Goal: Information Seeking & Learning: Learn about a topic

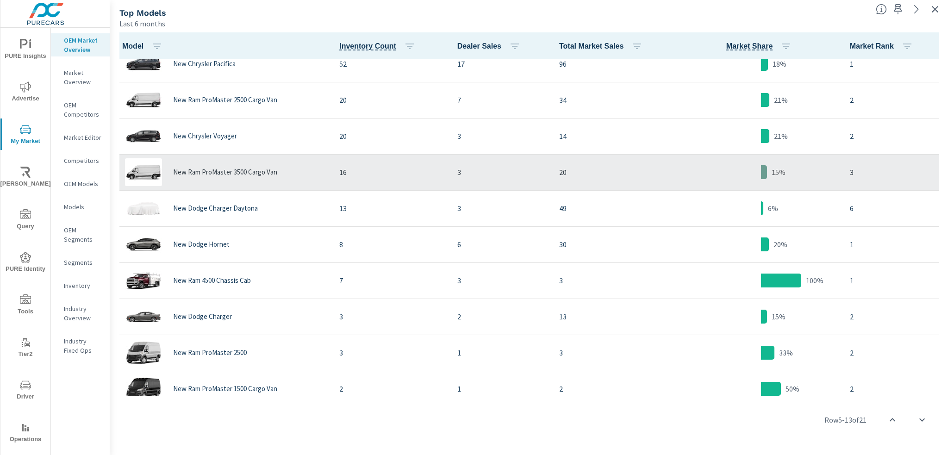
scroll to position [235, 0]
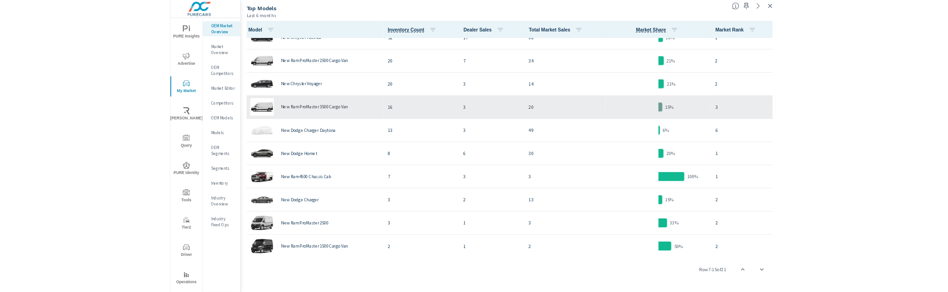
scroll to position [419, 0]
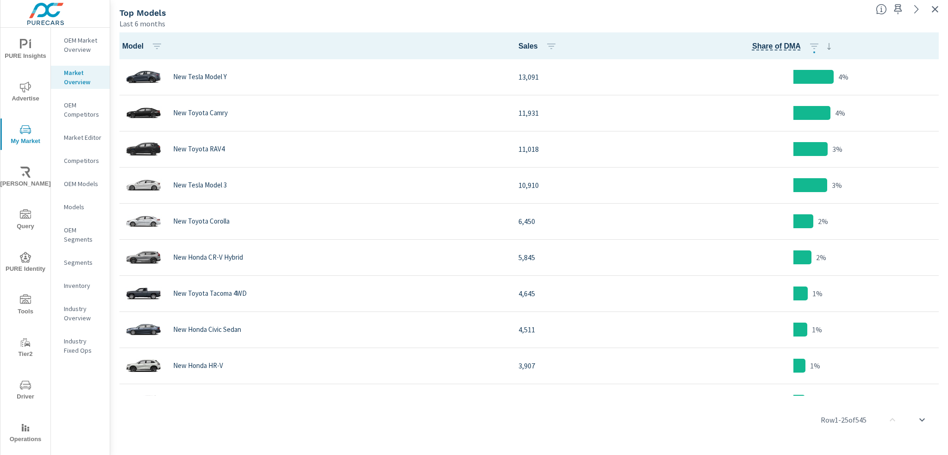
scroll to position [1105, 0]
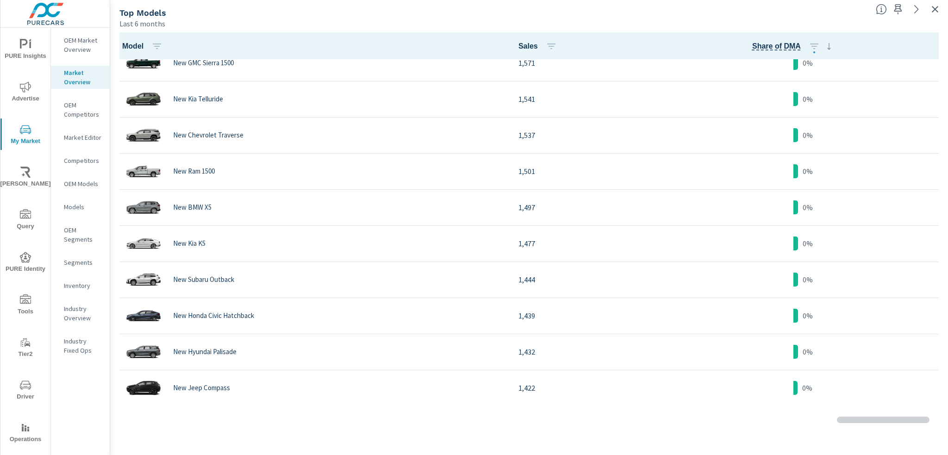
scroll to position [1661, 0]
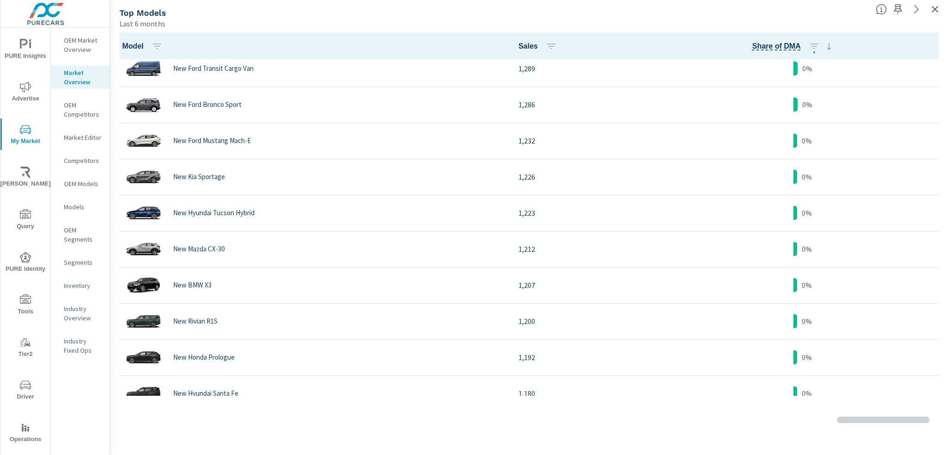
scroll to position [2123, 0]
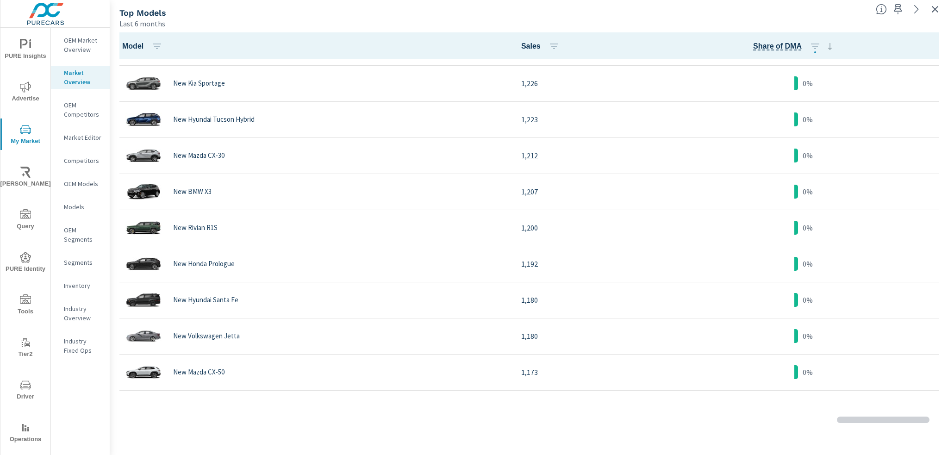
scroll to position [1803, 0]
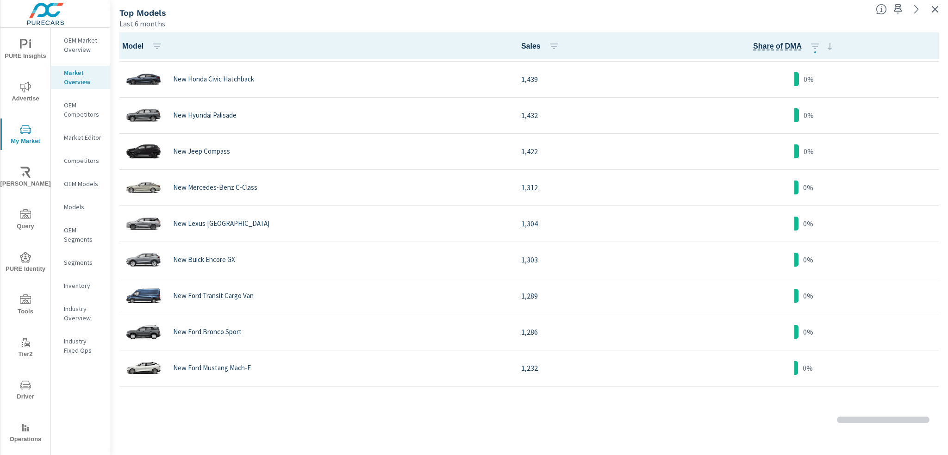
scroll to position [3588, 0]
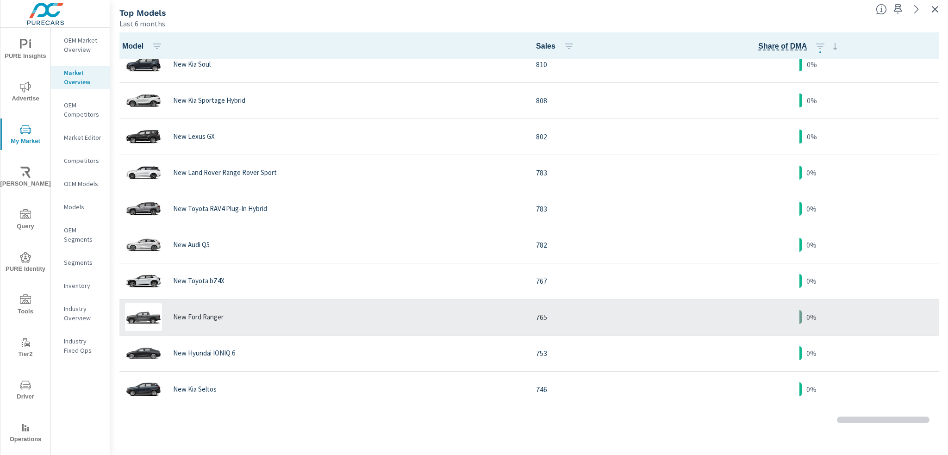
scroll to position [1862, 0]
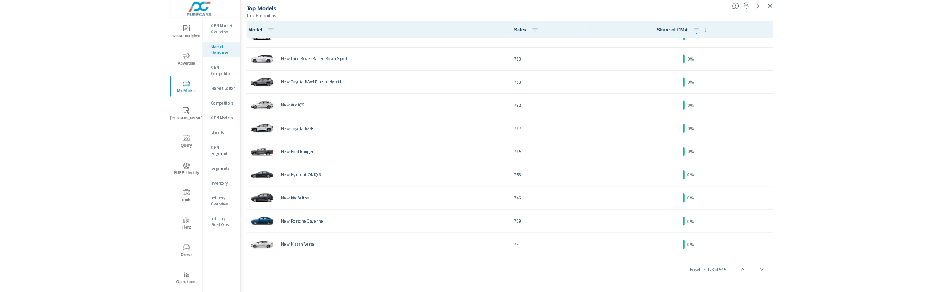
scroll to position [1792, 0]
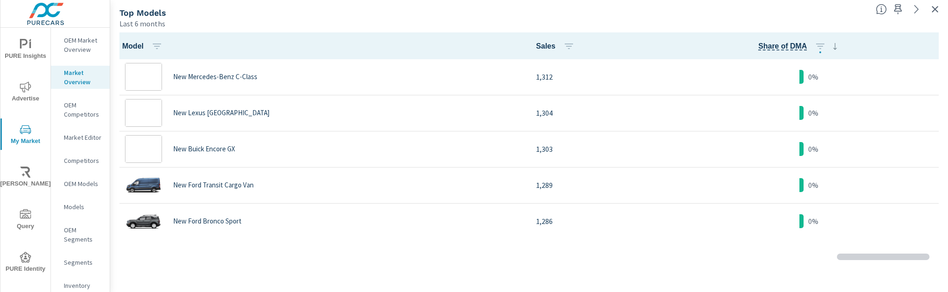
scroll to position [1782, 0]
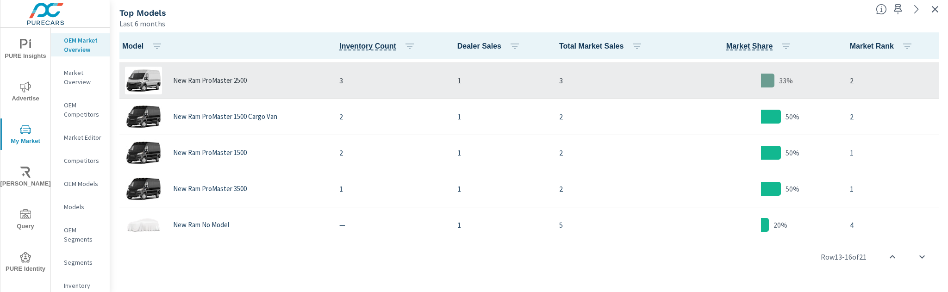
scroll to position [582, 0]
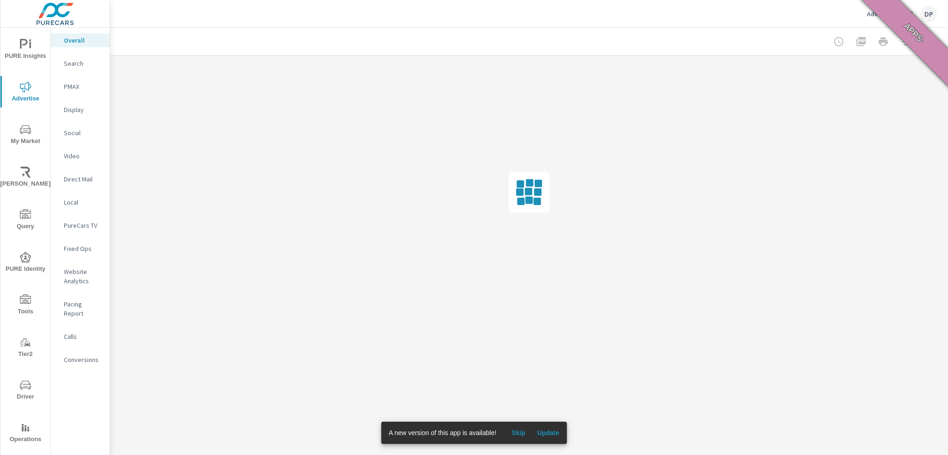
click at [548, 435] on span "Update" at bounding box center [548, 433] width 22 height 8
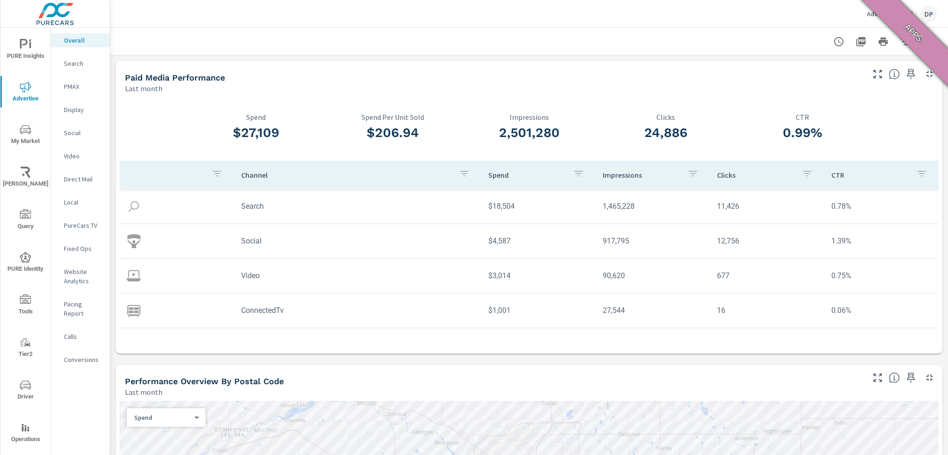
scroll to position [62, 0]
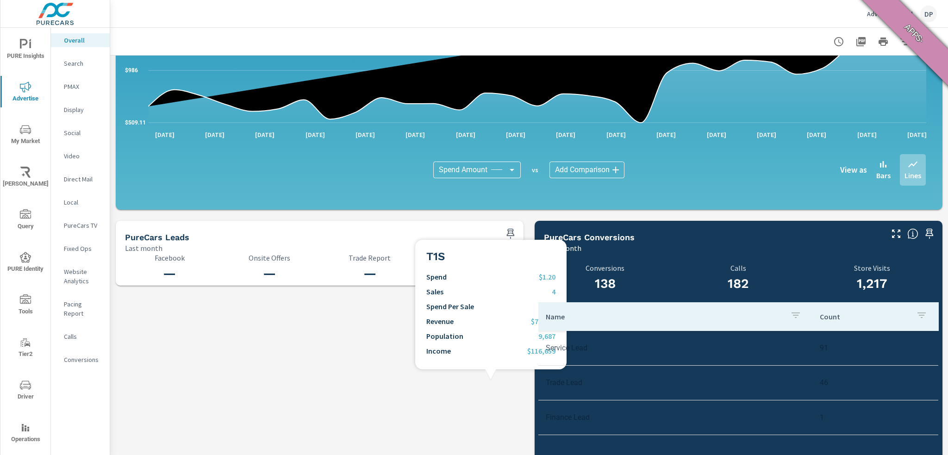
scroll to position [890, 0]
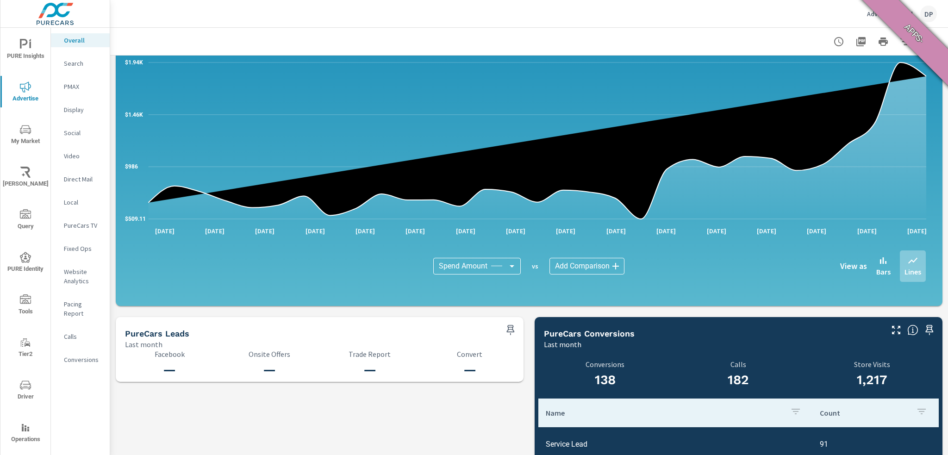
scroll to position [890, 0]
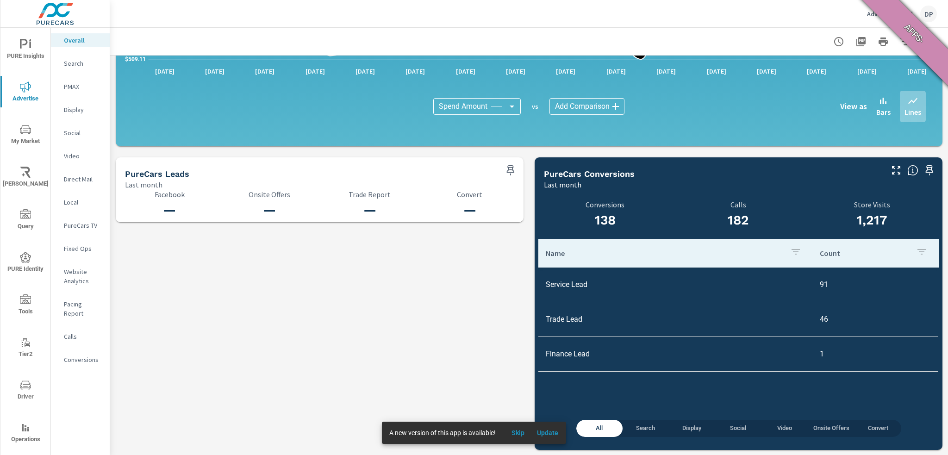
click at [554, 430] on span "Update" at bounding box center [547, 433] width 22 height 8
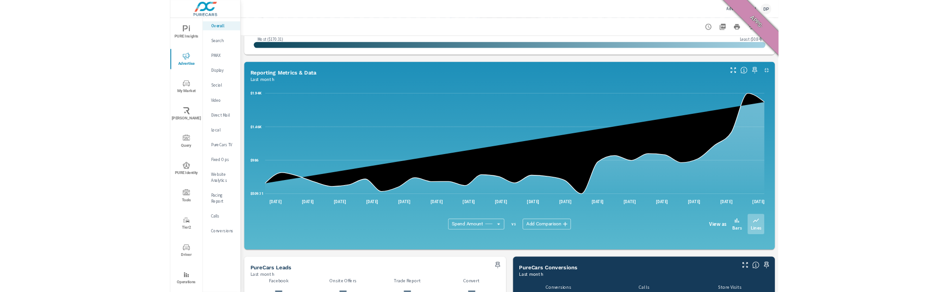
scroll to position [890, 0]
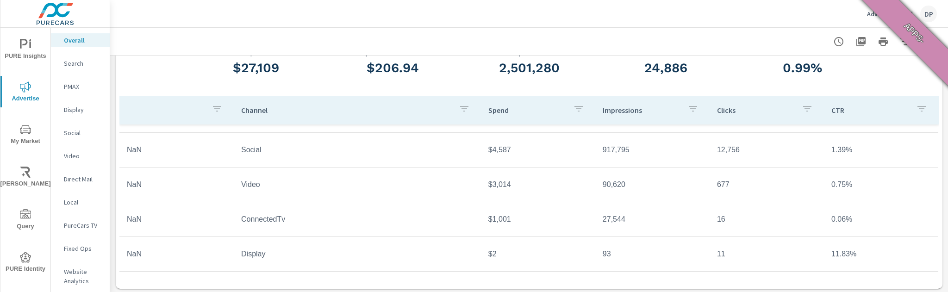
scroll to position [231, 0]
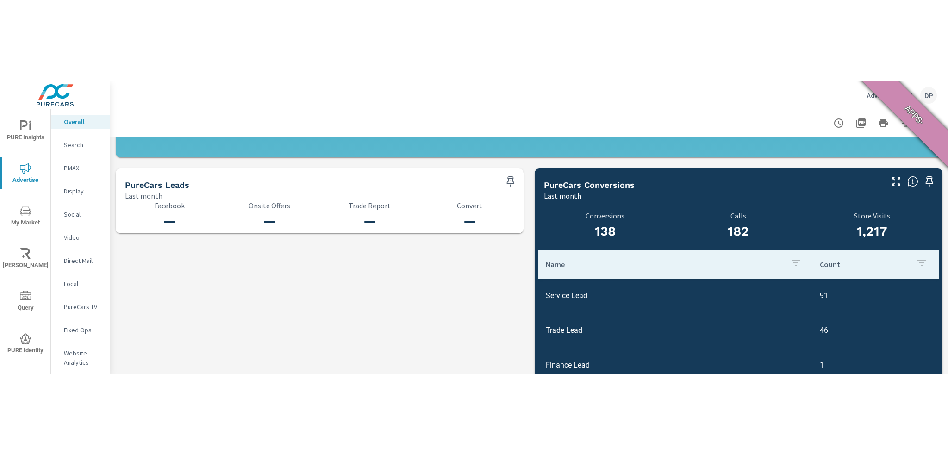
scroll to position [890, 0]
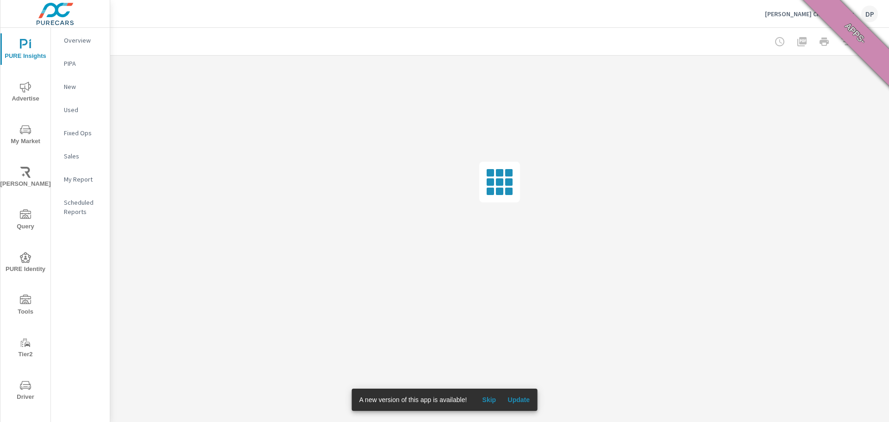
click at [522, 402] on span "Update" at bounding box center [518, 399] width 22 height 8
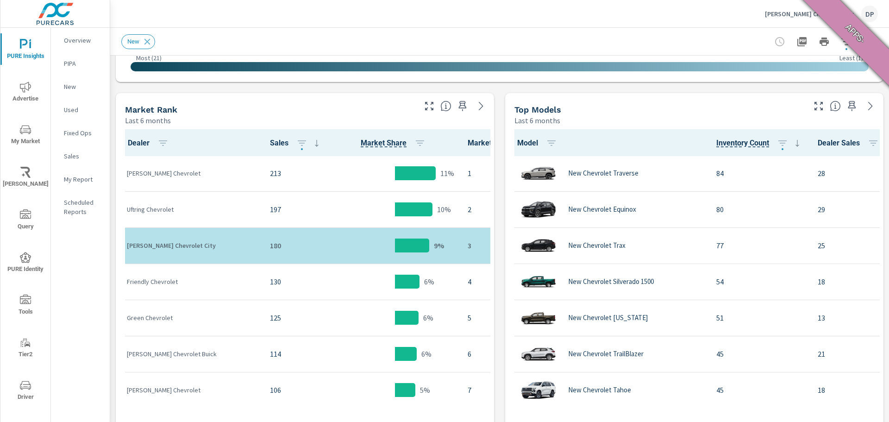
scroll to position [509, 0]
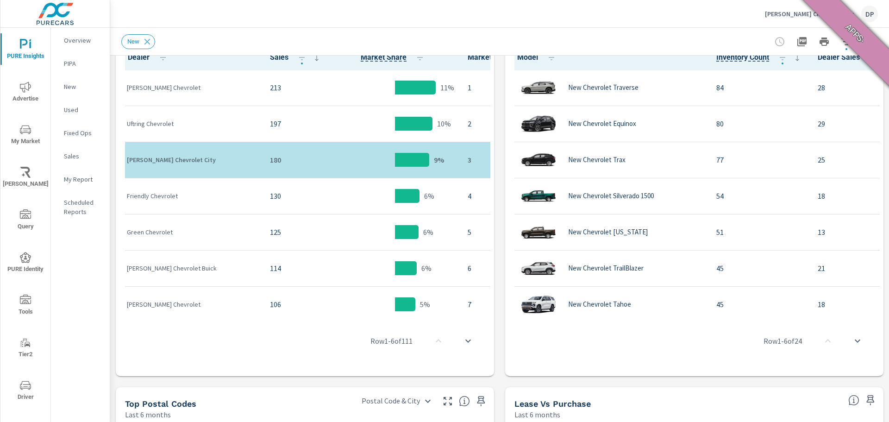
click at [205, 203] on div "Friendly Chevrolet" at bounding box center [191, 196] width 128 height 28
drag, startPoint x: 295, startPoint y: 153, endPoint x: 288, endPoint y: 191, distance: 38.2
click at [287, 201] on p "130" at bounding box center [296, 195] width 52 height 11
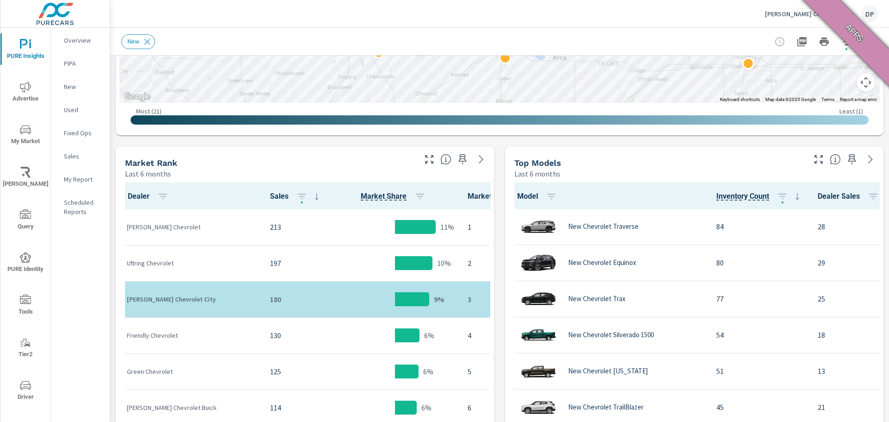
click at [270, 196] on span "Sales" at bounding box center [296, 196] width 52 height 11
click at [296, 197] on icon "button" at bounding box center [301, 196] width 11 height 11
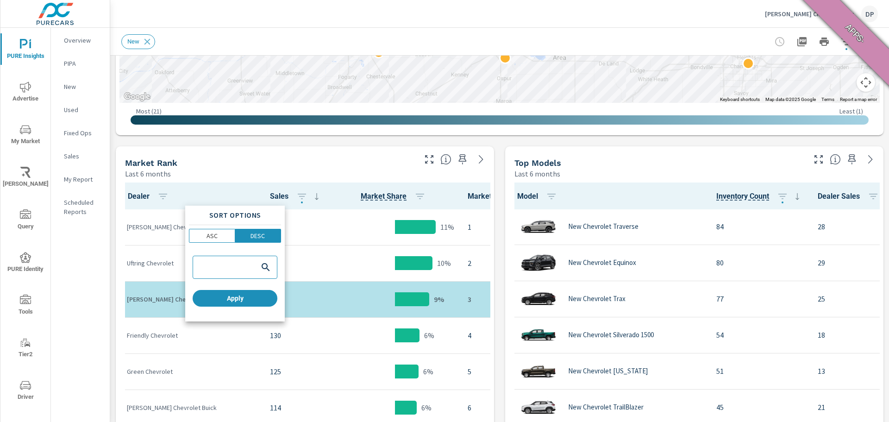
click at [247, 194] on div at bounding box center [444, 211] width 889 height 422
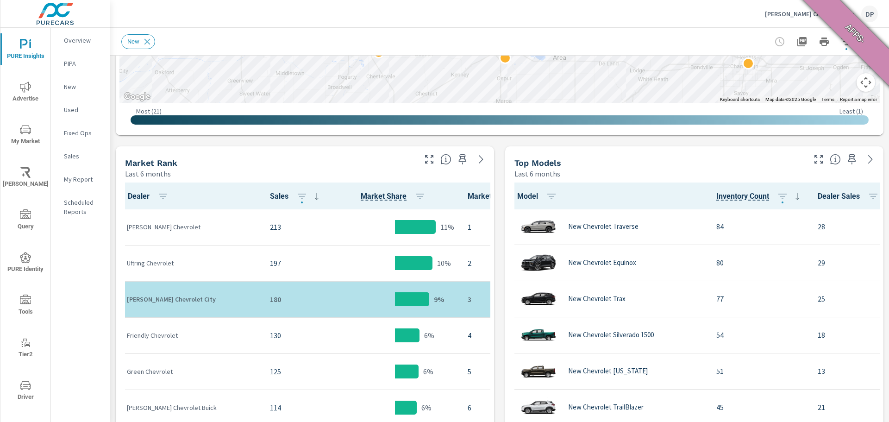
click at [270, 198] on span "Sales" at bounding box center [296, 196] width 52 height 11
click at [311, 197] on icon at bounding box center [316, 196] width 11 height 11
click at [311, 200] on icon at bounding box center [316, 196] width 11 height 11
click at [270, 197] on span "Sales" at bounding box center [296, 196] width 52 height 11
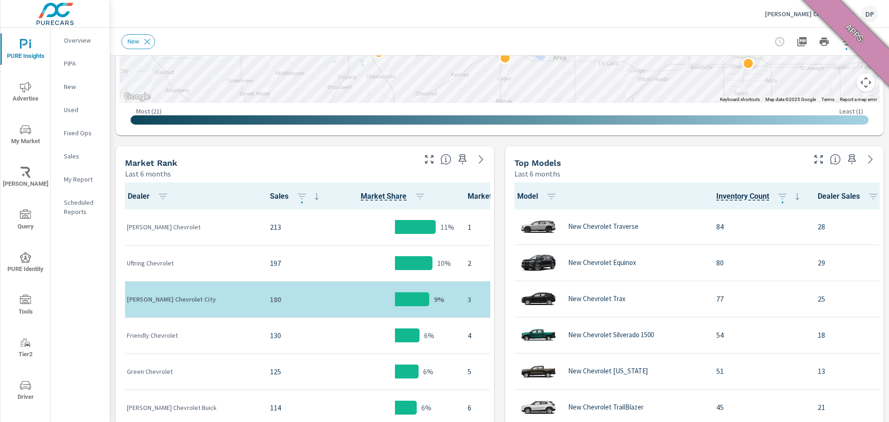
click at [142, 196] on span "Dealer" at bounding box center [150, 196] width 44 height 11
click at [361, 195] on span "Market Share" at bounding box center [384, 196] width 46 height 11
click at [467, 196] on span "Market Rank" at bounding box center [500, 196] width 66 height 11
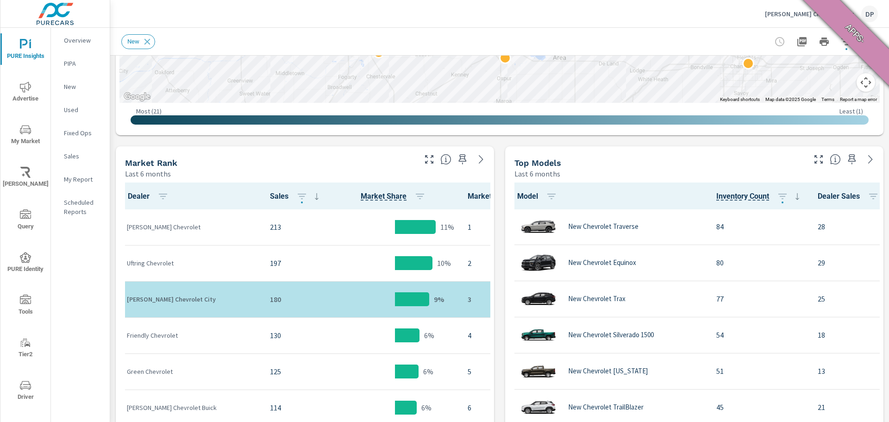
click at [467, 196] on span "Market Rank" at bounding box center [500, 196] width 66 height 11
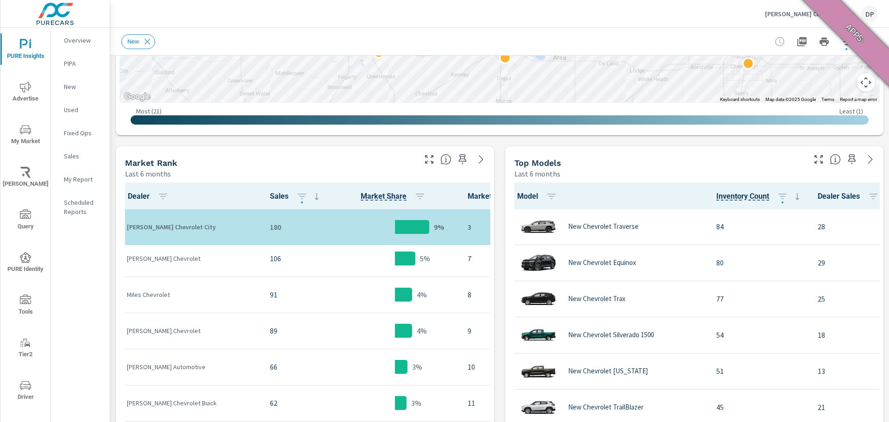
scroll to position [0, 0]
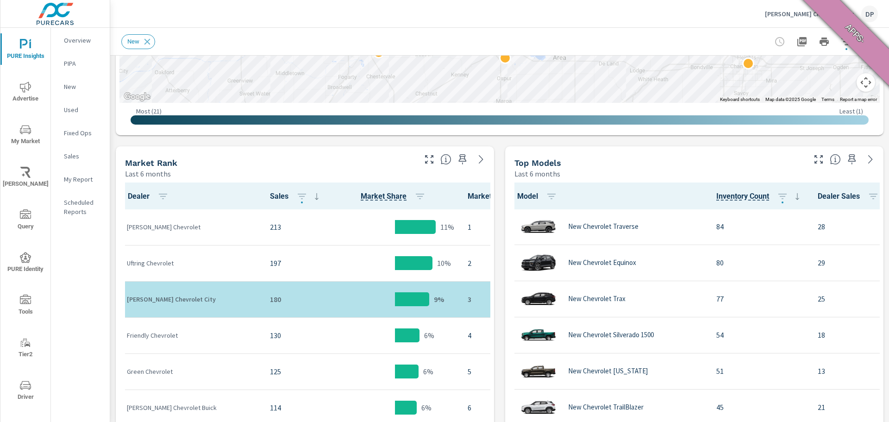
click at [530, 198] on span "Model" at bounding box center [539, 196] width 44 height 11
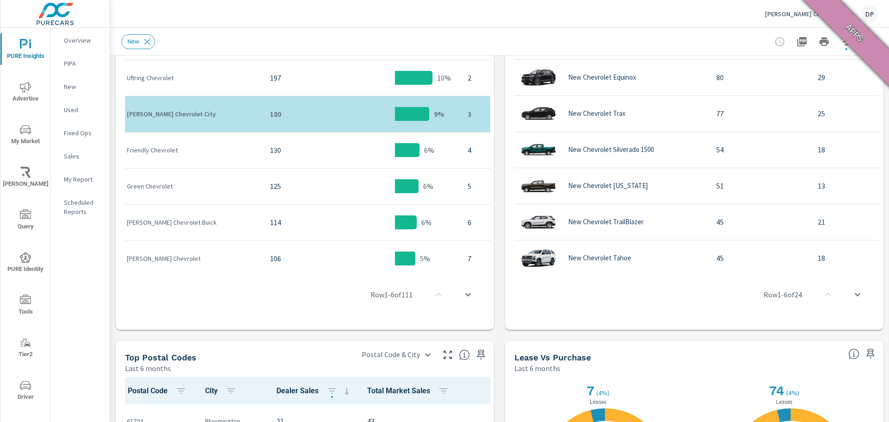
click at [155, 392] on span "Postal Code" at bounding box center [159, 390] width 62 height 11
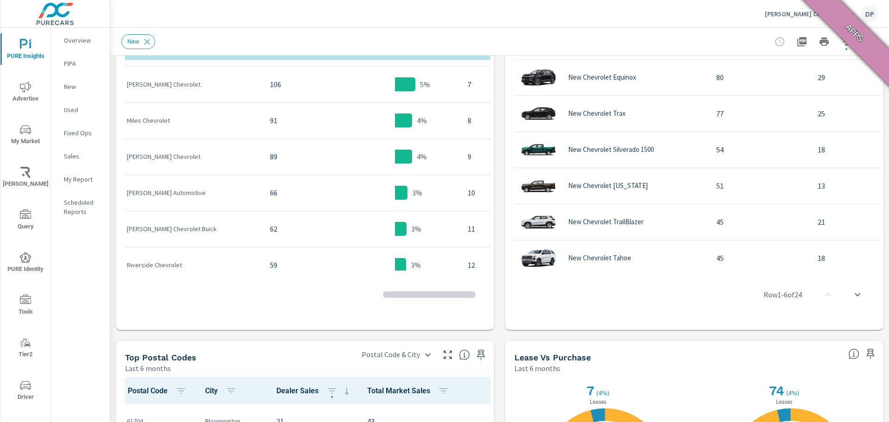
scroll to position [185, 0]
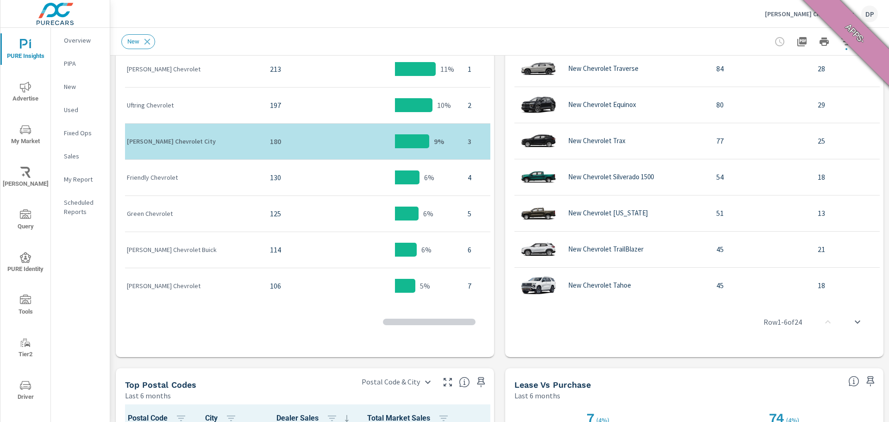
scroll to position [417, 0]
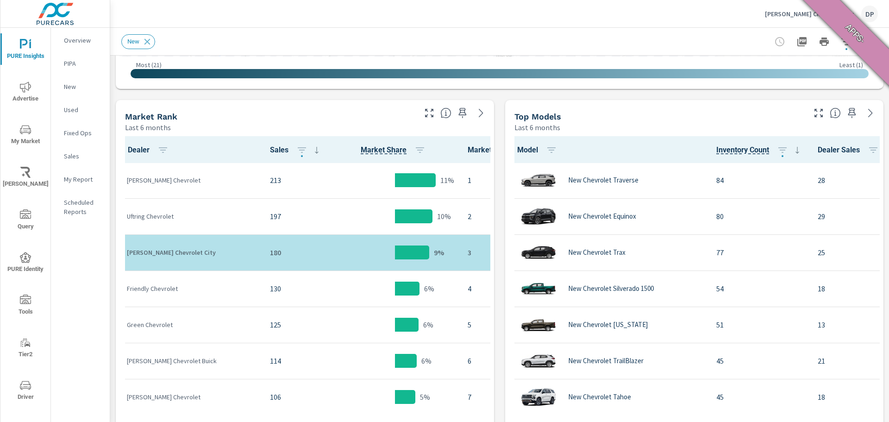
scroll to position [231, 0]
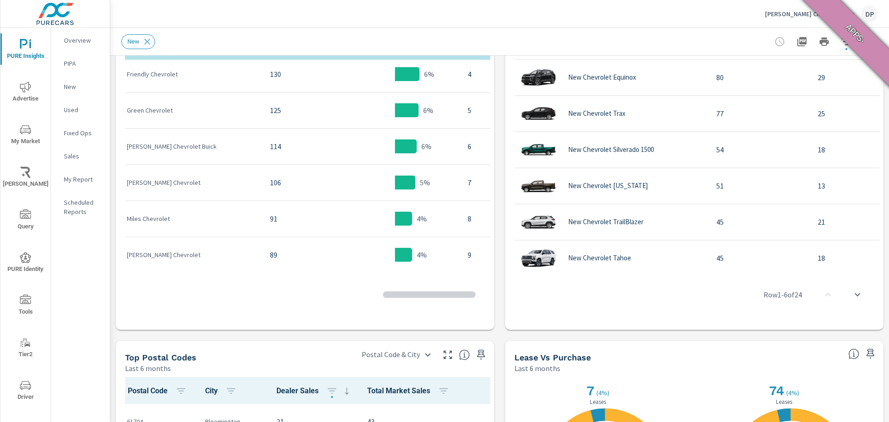
scroll to position [185, 0]
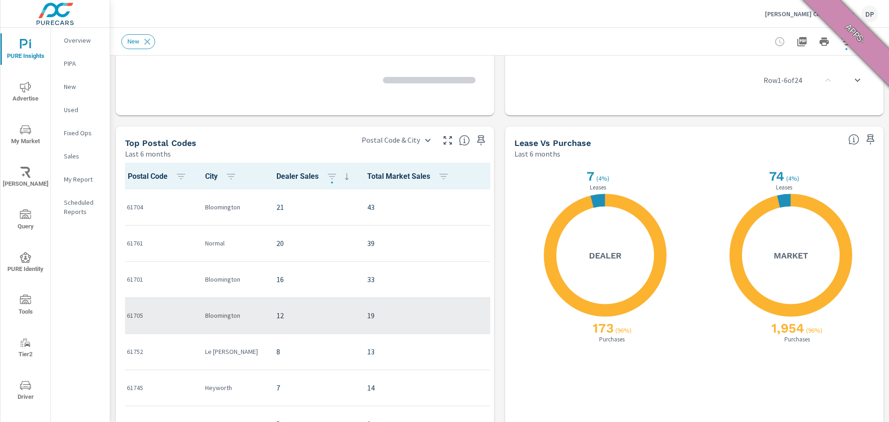
scroll to position [787, 0]
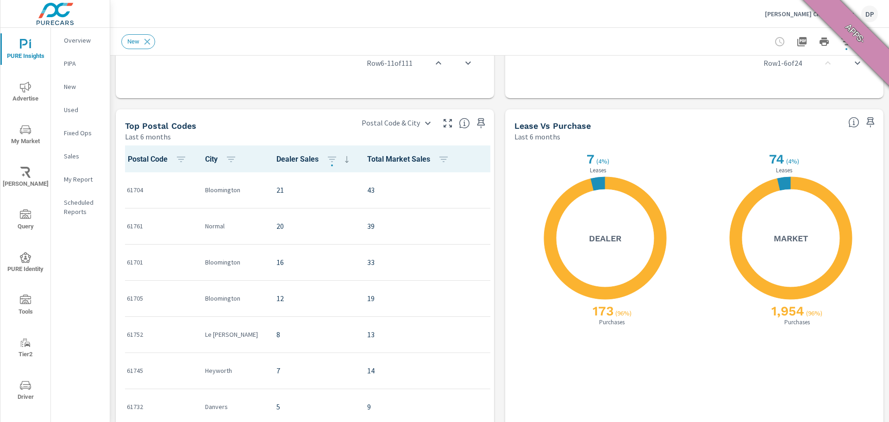
click at [279, 155] on span "Dealer Sales" at bounding box center [314, 159] width 76 height 11
click at [277, 159] on span "Dealer Sales" at bounding box center [314, 159] width 76 height 11
click at [326, 162] on icon "button" at bounding box center [331, 159] width 11 height 11
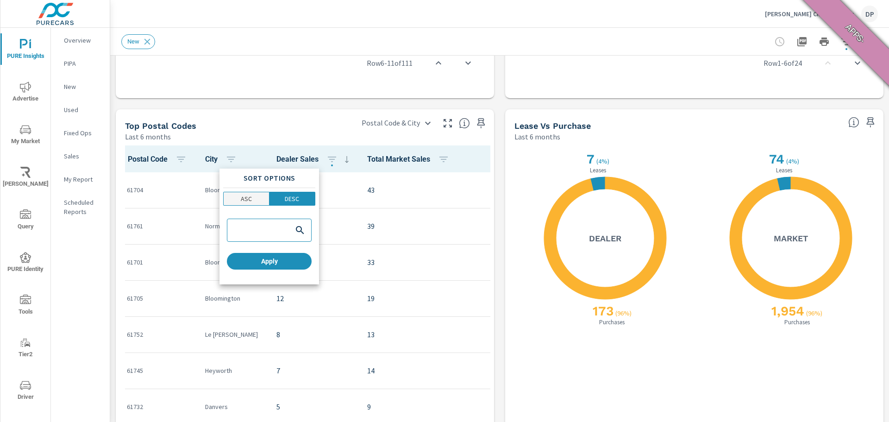
click at [251, 196] on p "ASC" at bounding box center [246, 198] width 11 height 9
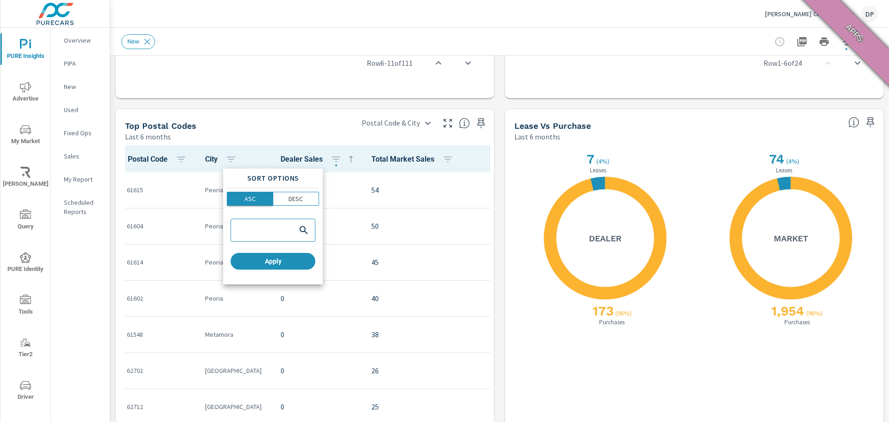
click at [253, 203] on button "ASC" at bounding box center [250, 199] width 46 height 14
click at [266, 257] on span "Apply" at bounding box center [272, 261] width 77 height 8
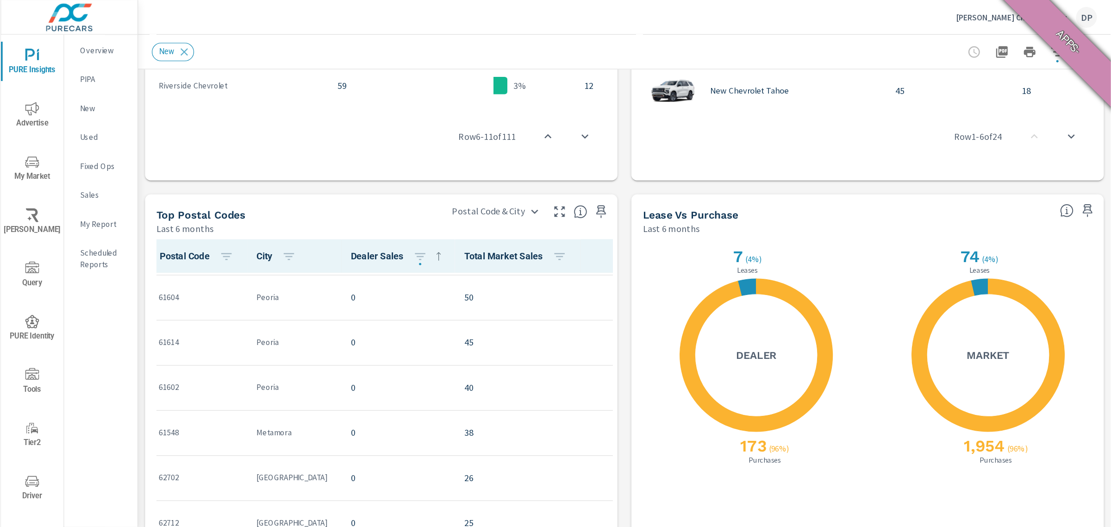
scroll to position [93, 0]
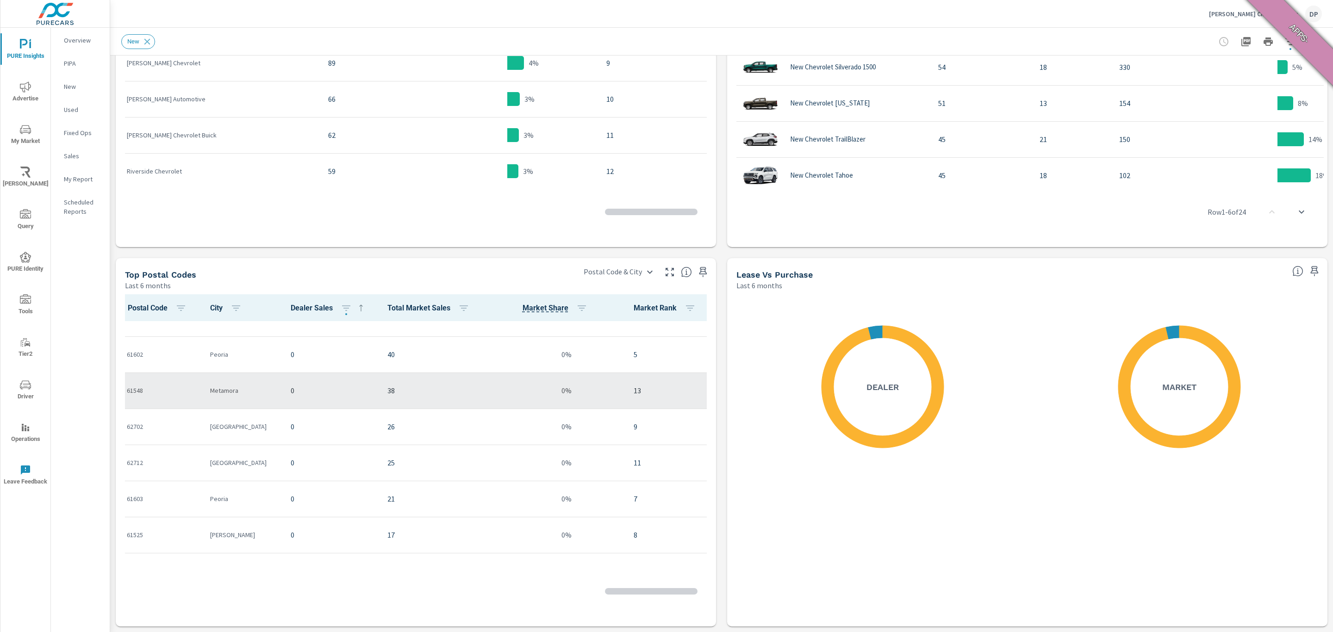
scroll to position [92, 0]
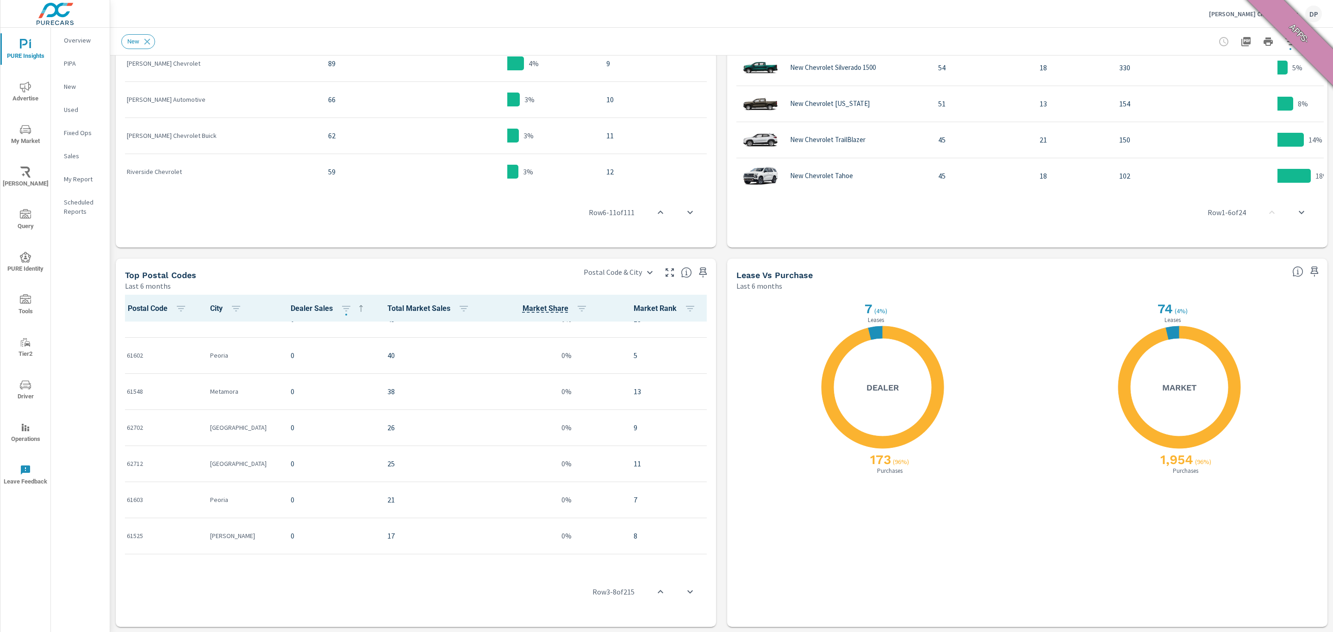
click at [641, 310] on span "Market Rank" at bounding box center [667, 308] width 66 height 11
click at [681, 310] on button "button" at bounding box center [690, 308] width 19 height 19
click at [656, 347] on p "DESC" at bounding box center [655, 347] width 14 height 9
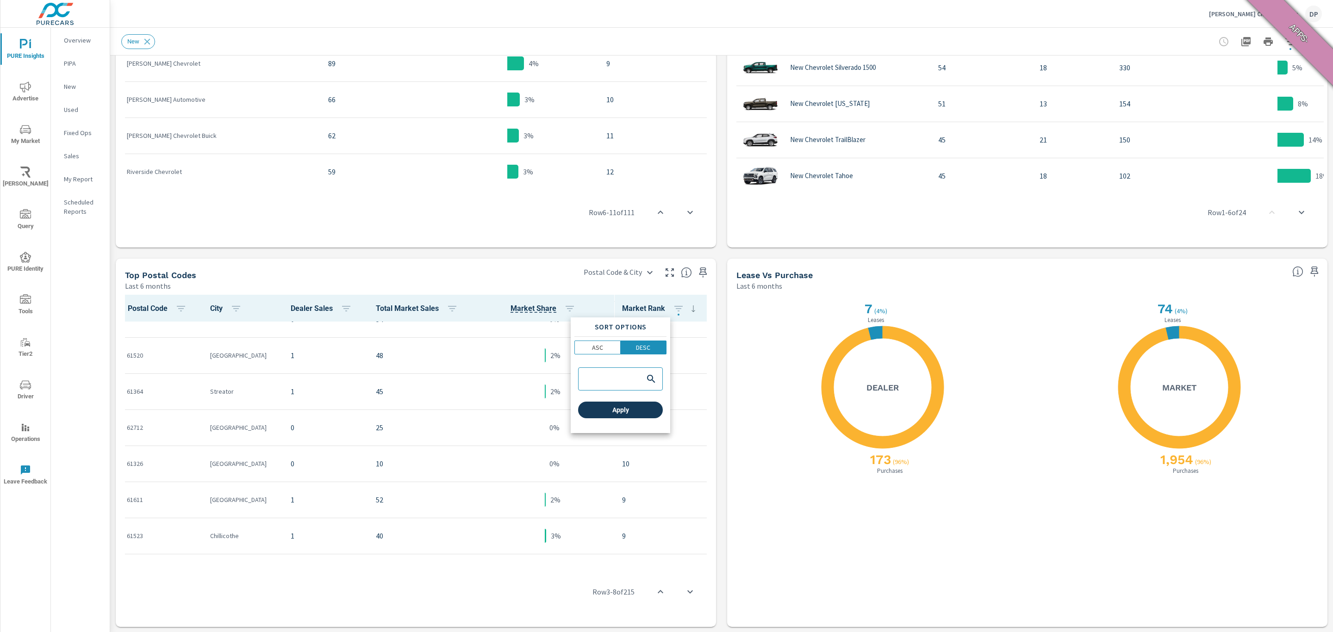
click at [639, 409] on span "Apply" at bounding box center [620, 410] width 77 height 8
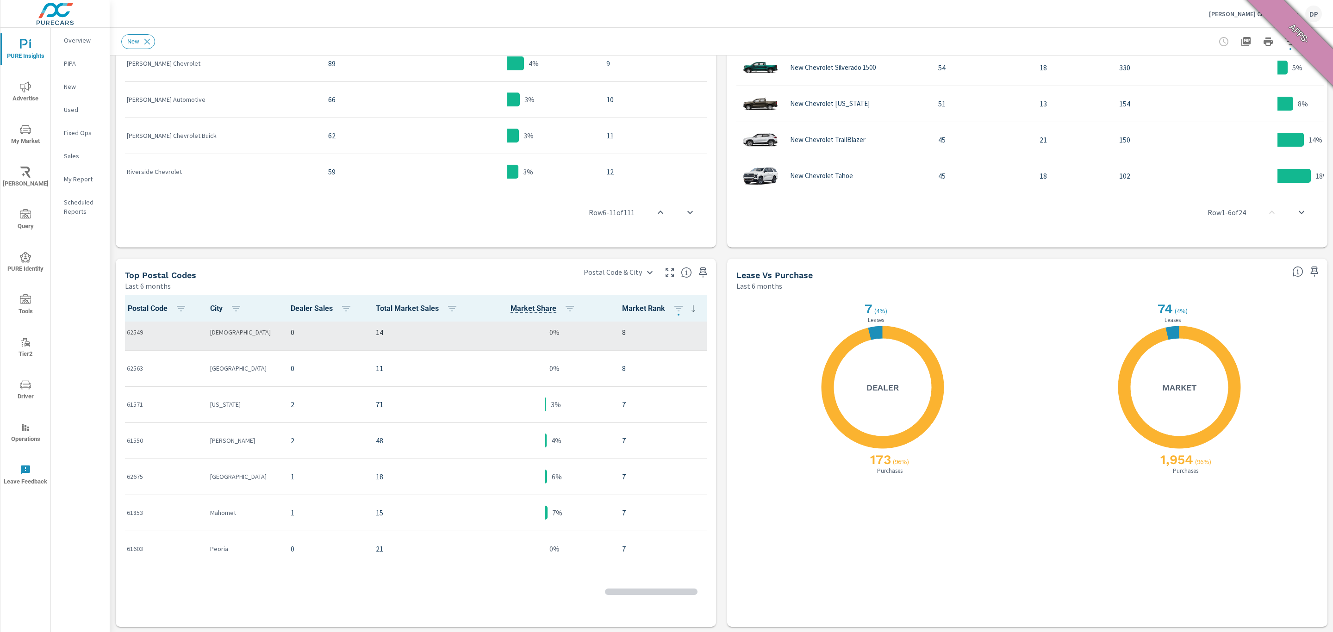
scroll to position [625, 0]
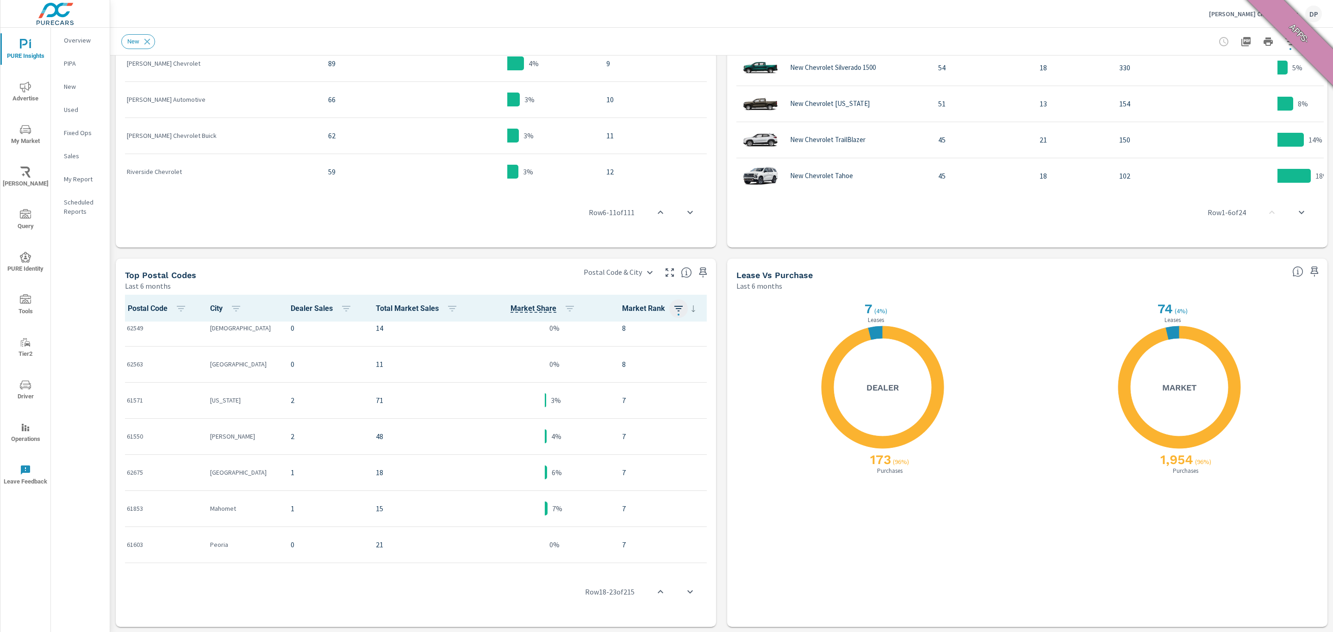
click at [673, 305] on icon "button" at bounding box center [678, 308] width 11 height 11
click at [610, 351] on span "ASC" at bounding box center [598, 347] width 40 height 9
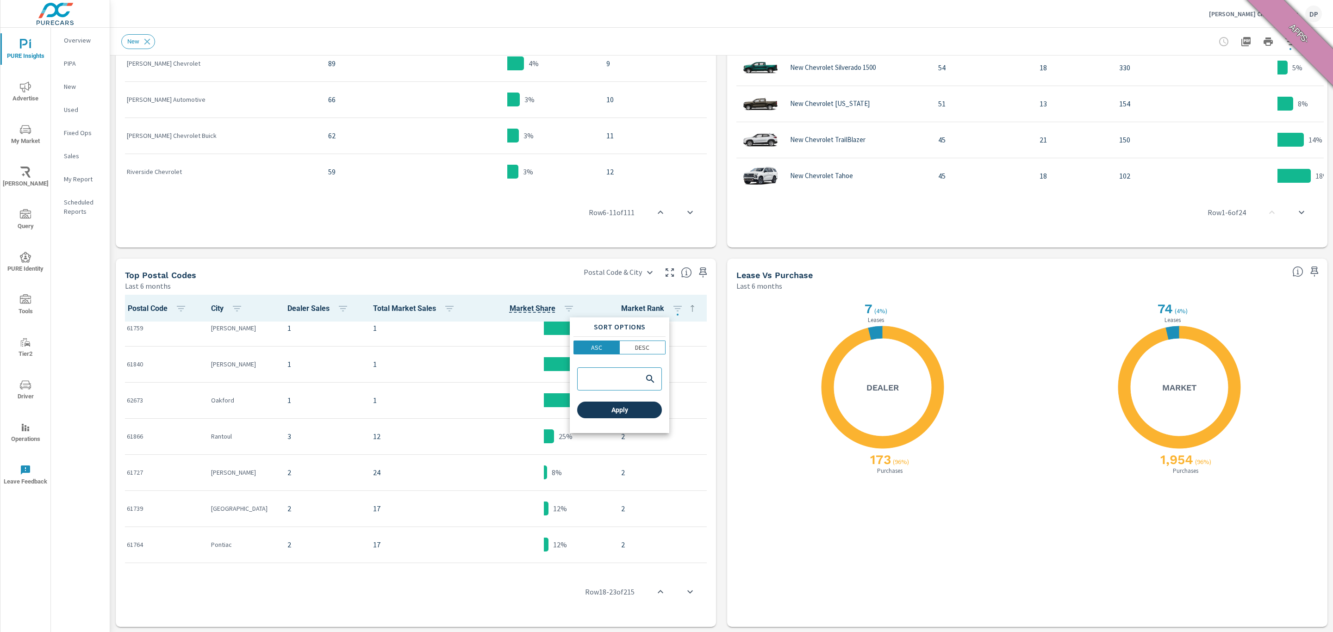
click at [611, 412] on span "Apply" at bounding box center [619, 410] width 77 height 8
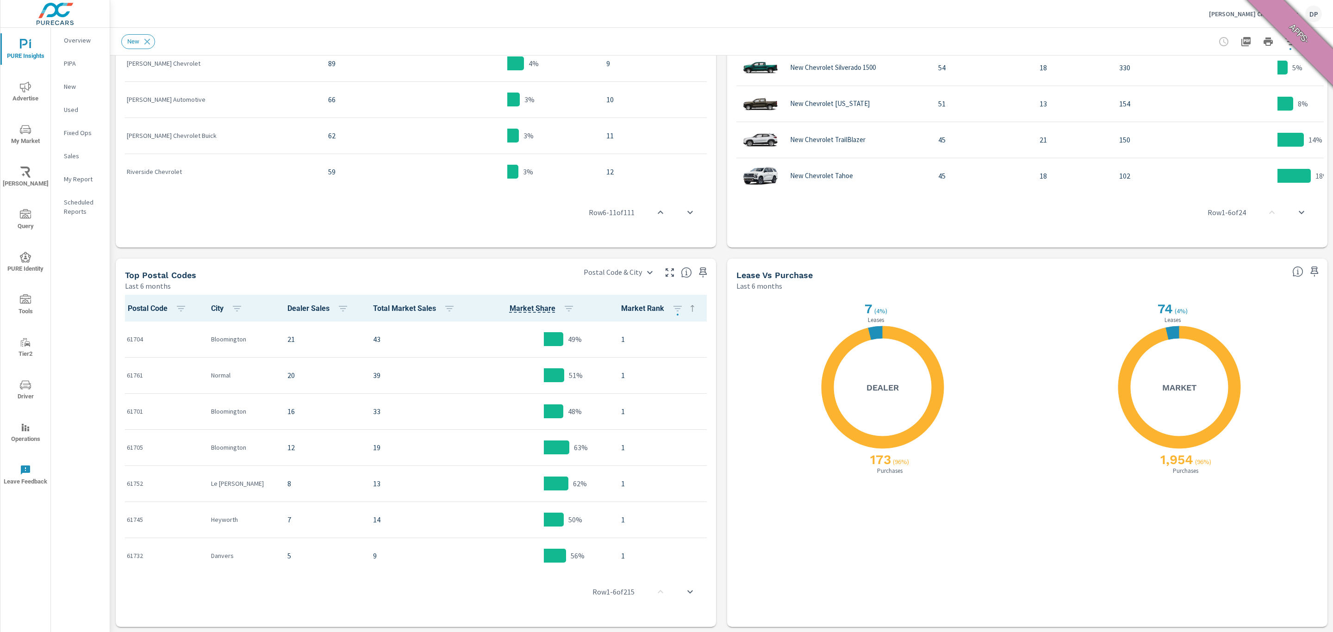
click at [287, 304] on span "Dealer Sales" at bounding box center [319, 308] width 65 height 11
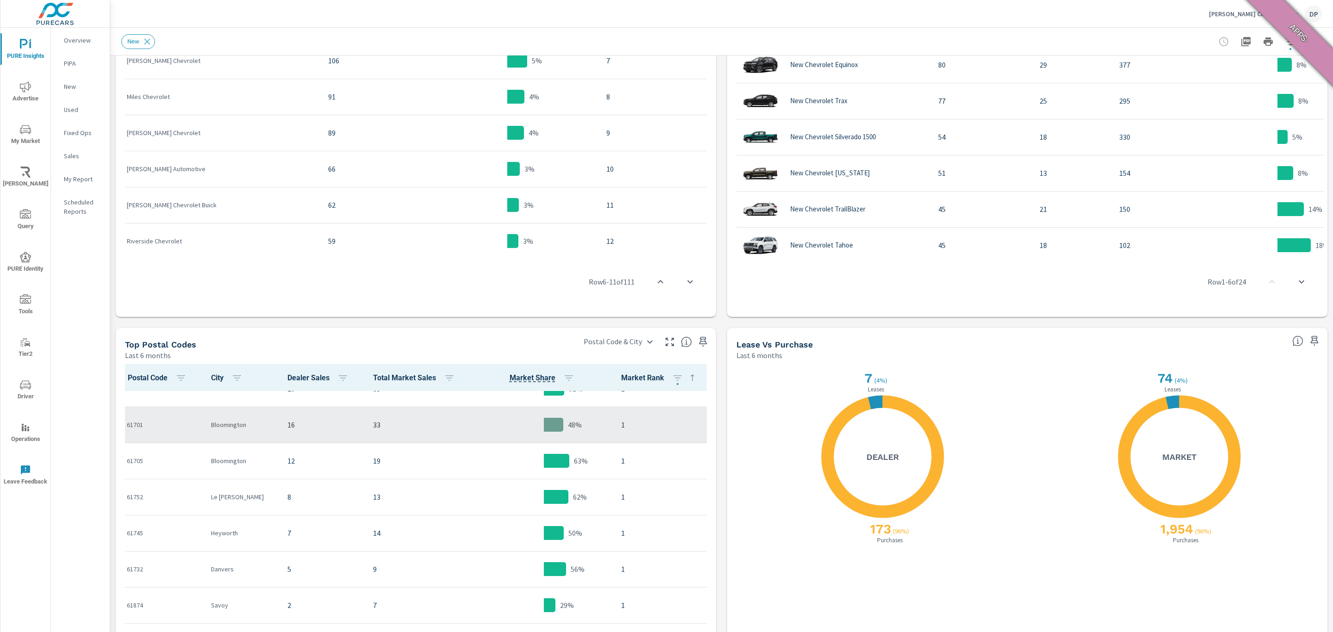
scroll to position [69, 0]
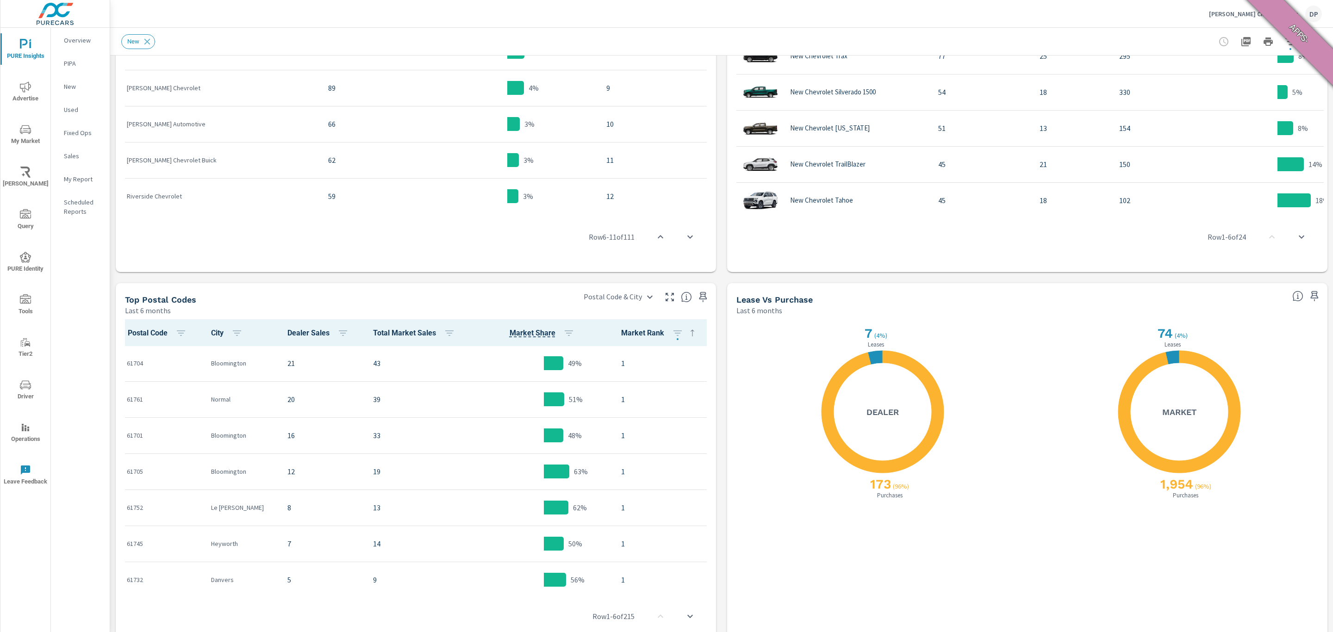
scroll to position [637, 0]
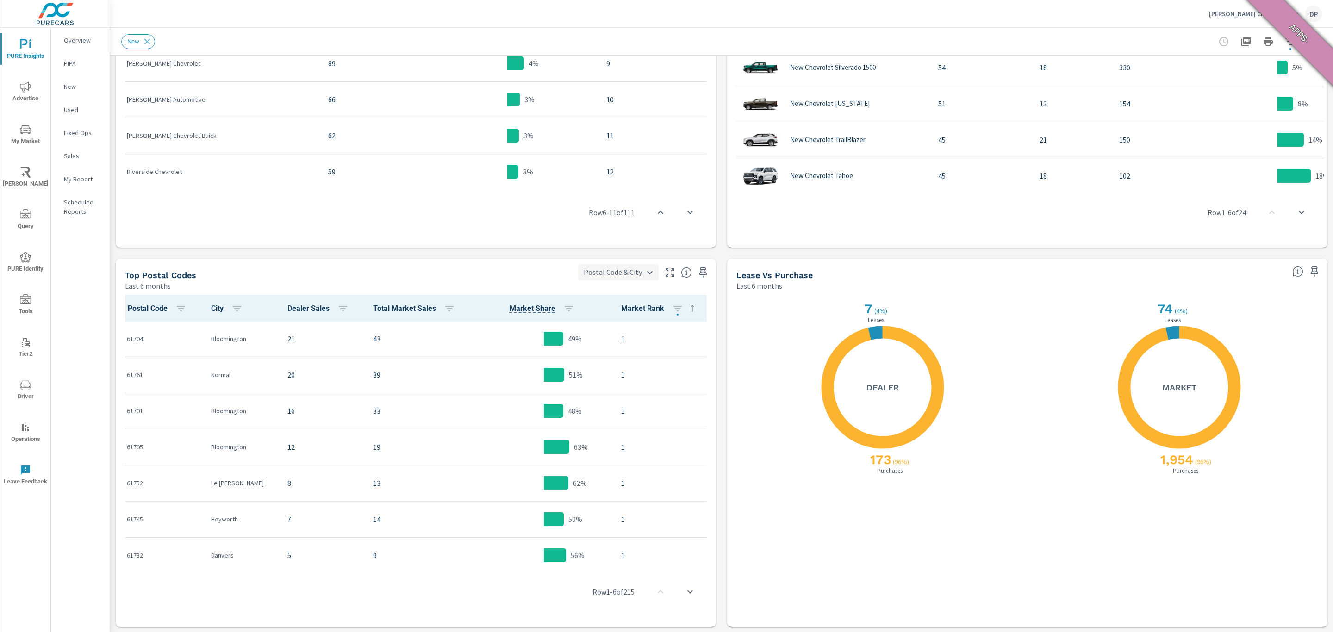
click at [614, 268] on body "PURE Insights Advertise My Market Riley AI Query PURE Identity Tools Tier2 Driv…" at bounding box center [666, 316] width 1333 height 632
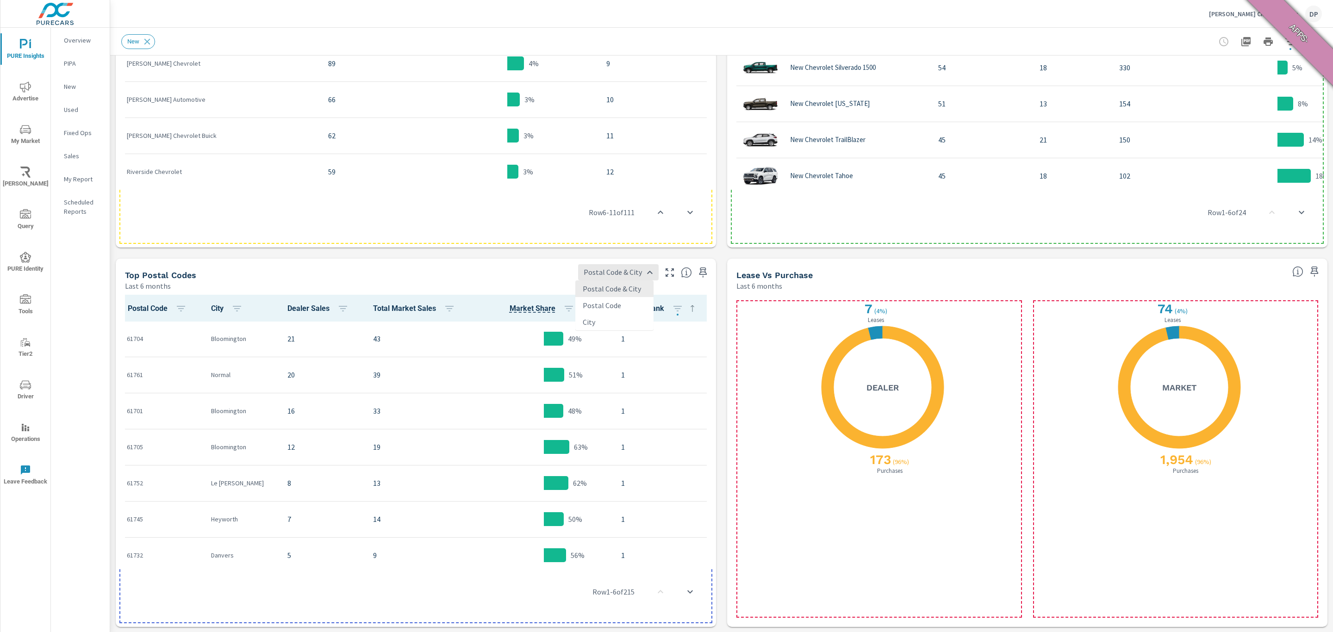
click at [298, 312] on div at bounding box center [666, 316] width 1333 height 632
click at [635, 269] on body "PURE Insights Advertise My Market Riley AI Query PURE Identity Tools Tier2 Driv…" at bounding box center [666, 316] width 1333 height 632
click at [604, 305] on li "Postal Code" at bounding box center [614, 305] width 78 height 17
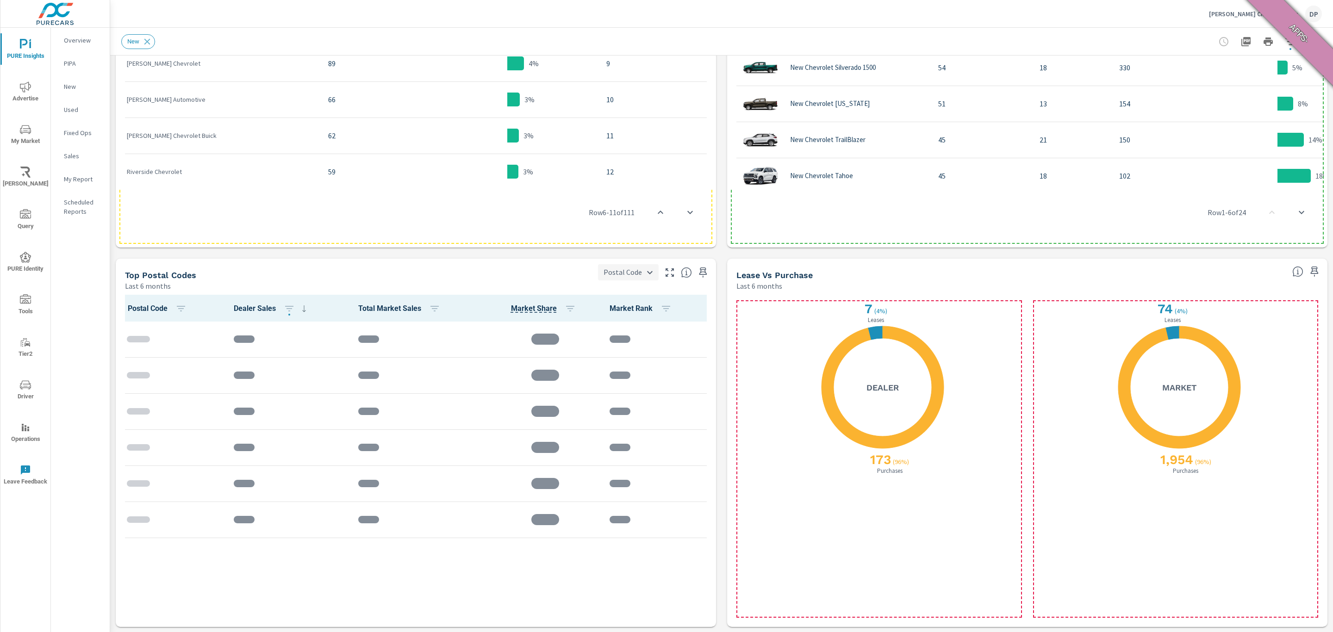
click at [620, 269] on body "PURE Insights Advertise My Market Riley AI Query PURE Identity Tools Tier2 Driv…" at bounding box center [666, 316] width 1333 height 632
click at [429, 270] on div at bounding box center [666, 316] width 1333 height 632
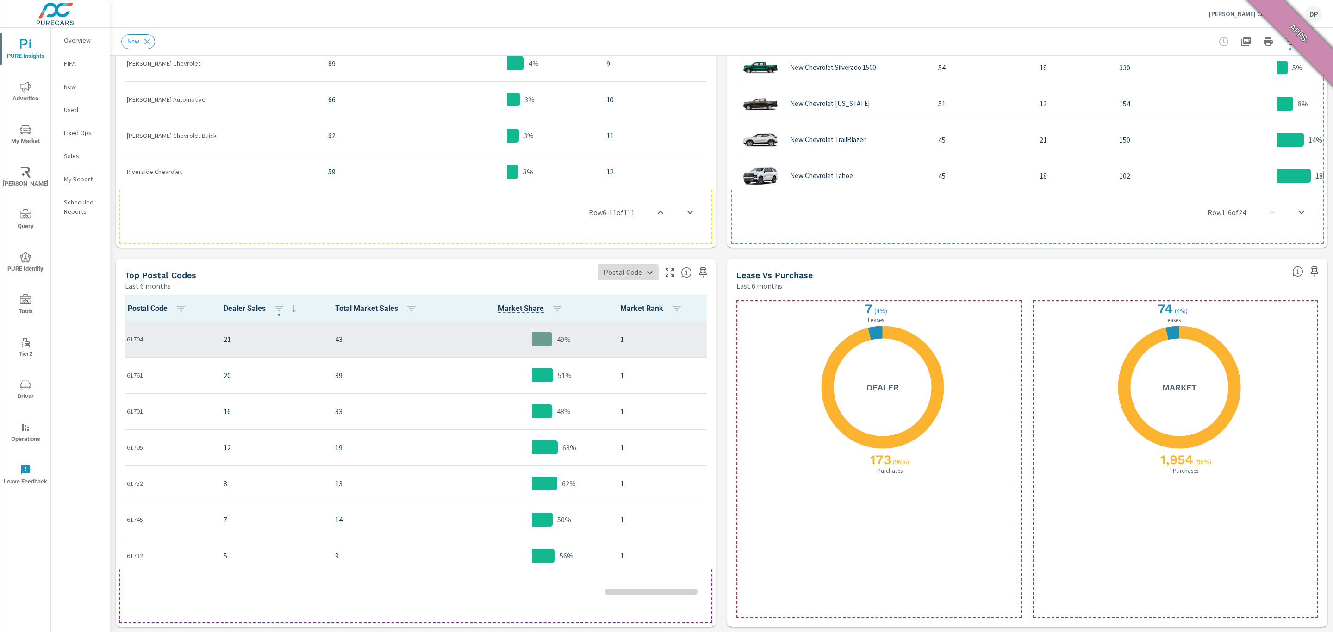
scroll to position [0, 0]
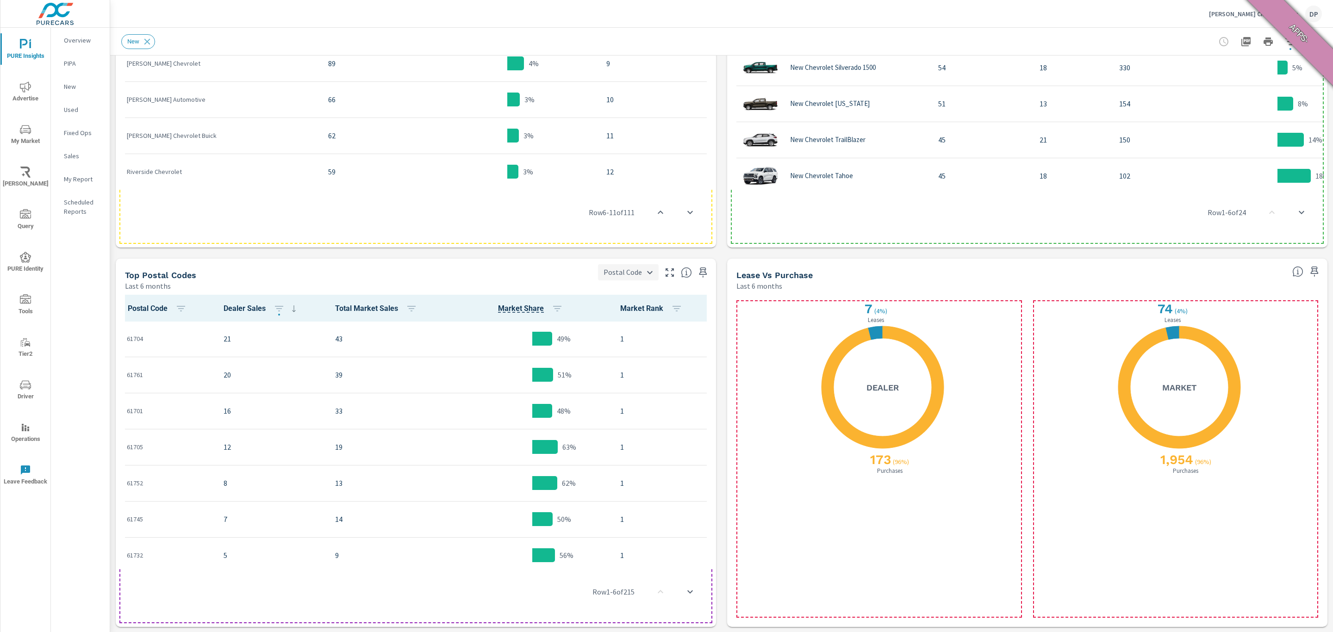
click at [625, 274] on body "PURE Insights Advertise My Market Riley AI Query PURE Identity Tools Tier2 Driv…" at bounding box center [666, 316] width 1333 height 632
click at [623, 296] on li "Postal Code & City" at bounding box center [631, 288] width 73 height 17
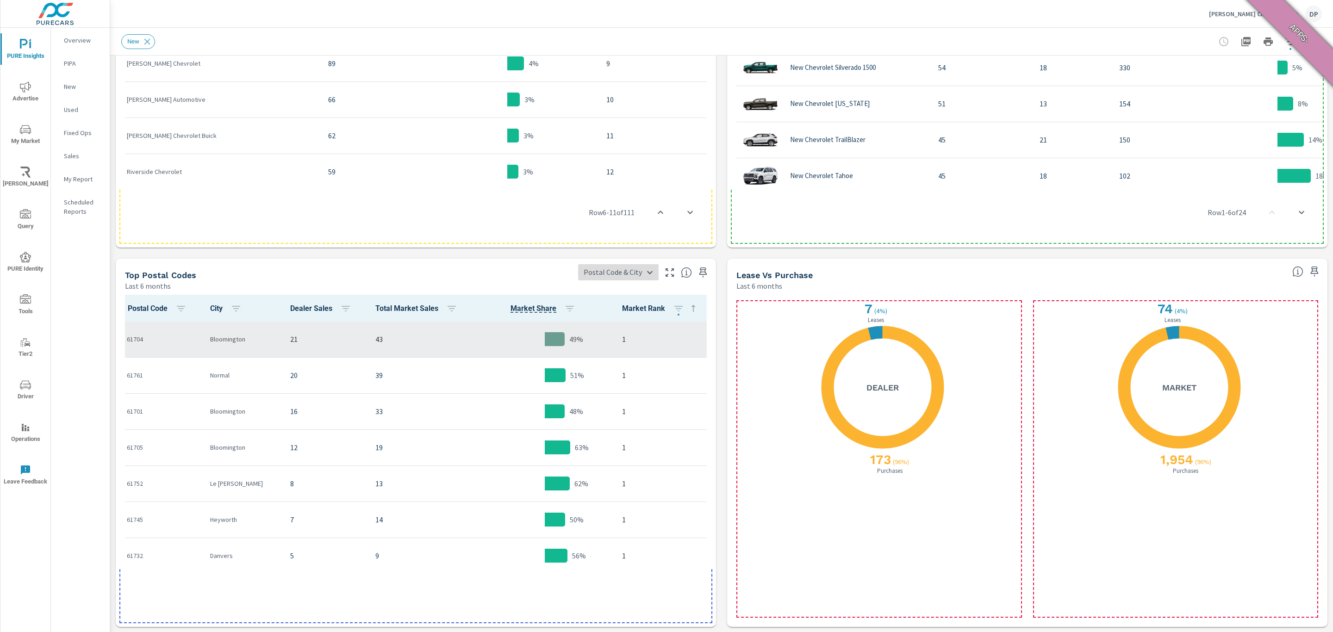
scroll to position [0, 0]
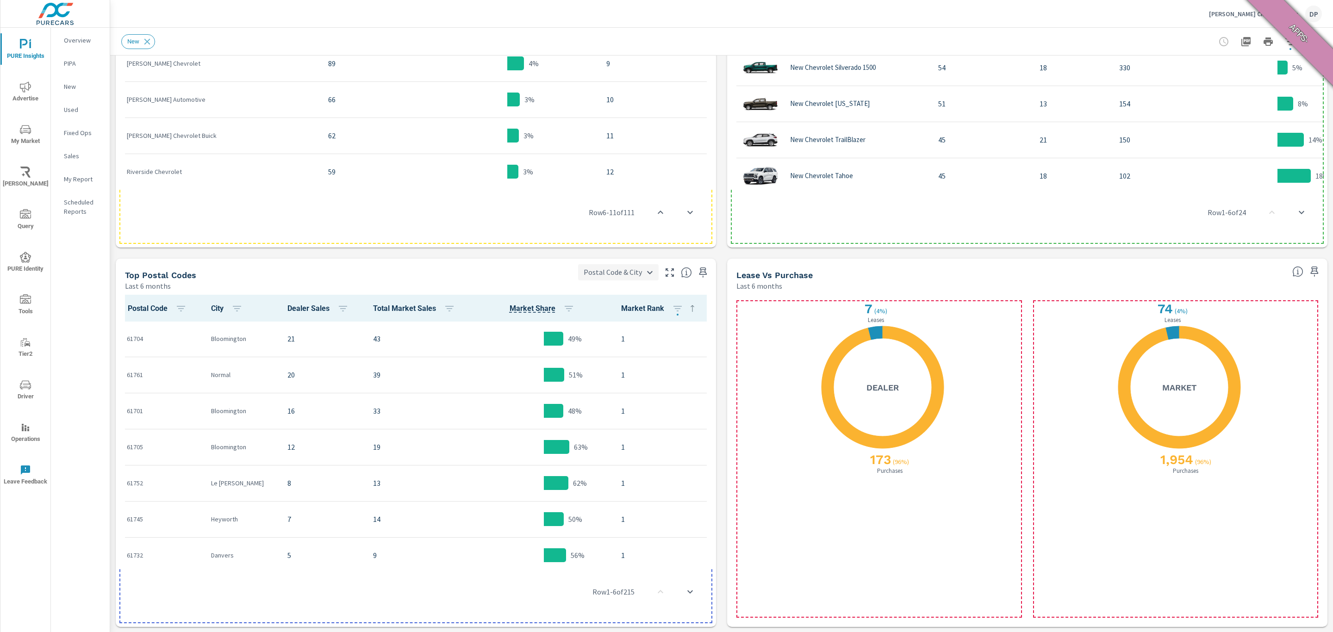
click at [626, 278] on body "PURE Insights Advertise My Market Riley AI Query PURE Identity Tools Tier2 Driv…" at bounding box center [666, 316] width 1333 height 632
click at [609, 319] on li "City" at bounding box center [614, 322] width 78 height 17
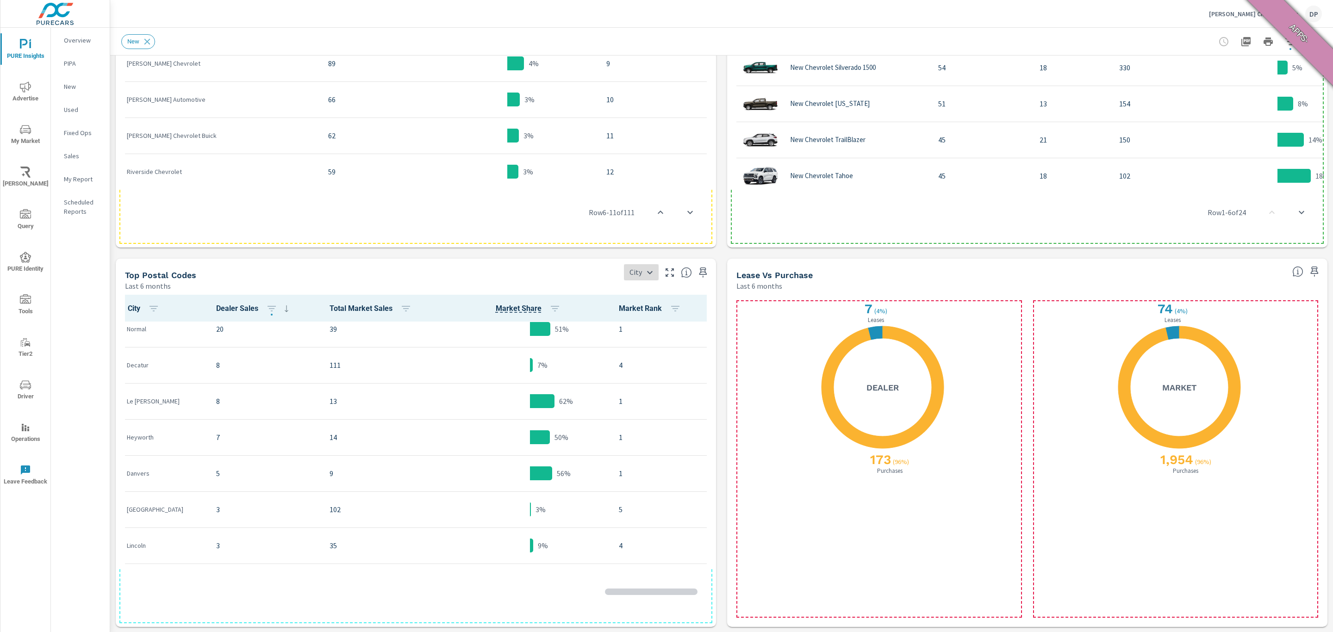
scroll to position [69, 0]
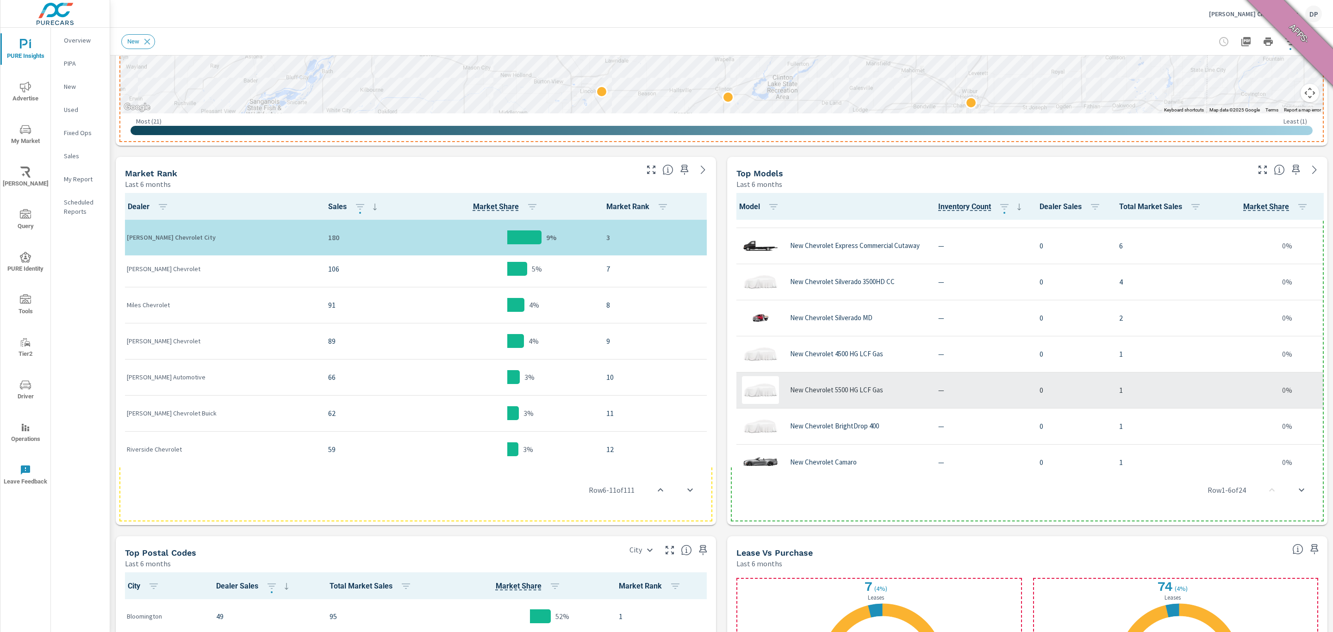
scroll to position [636, 0]
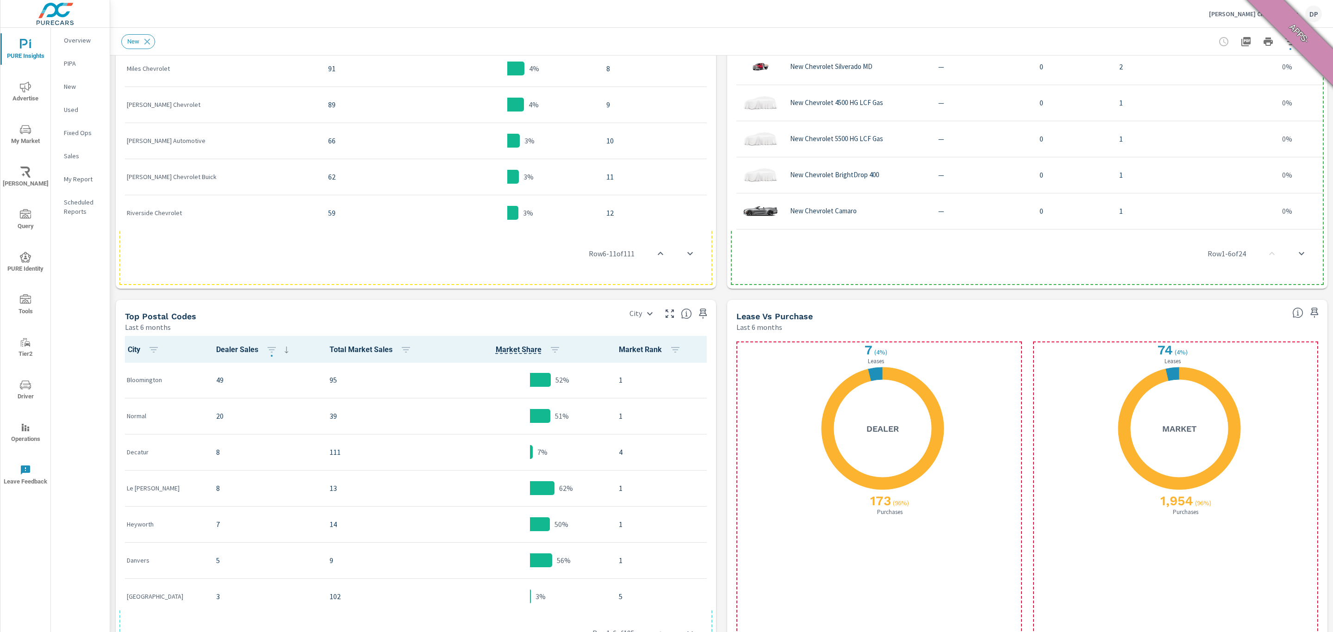
scroll to position [637, 0]
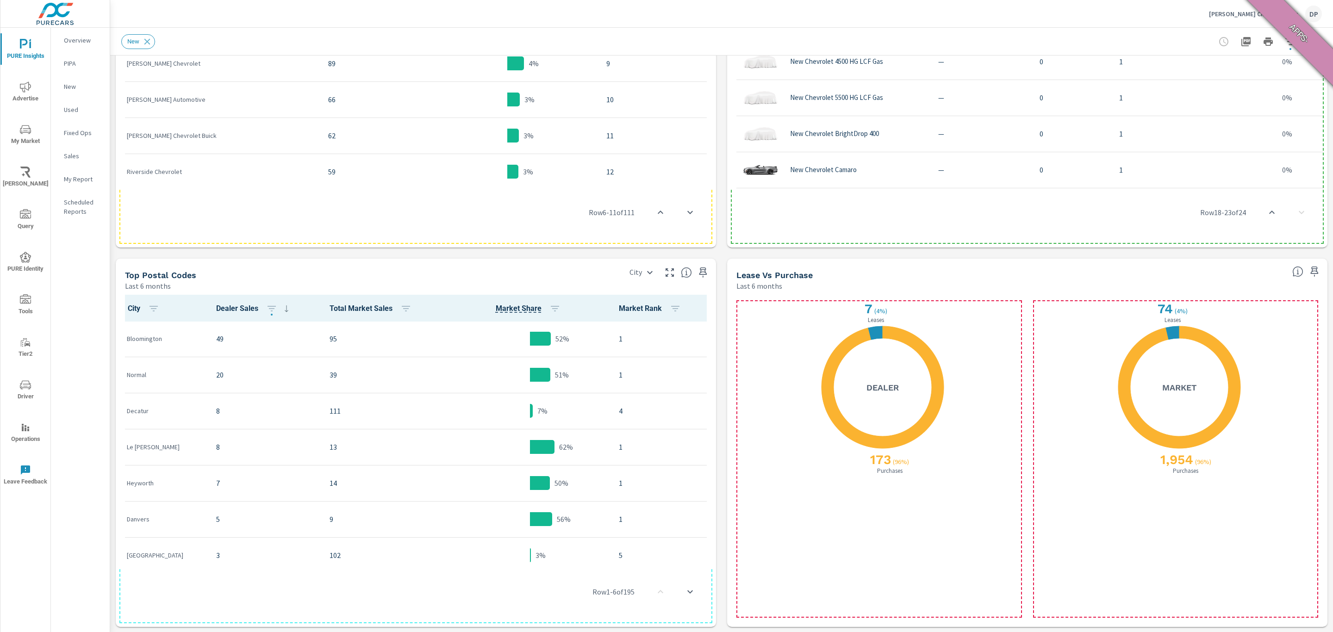
click at [620, 267] on div "City City" at bounding box center [668, 270] width 96 height 22
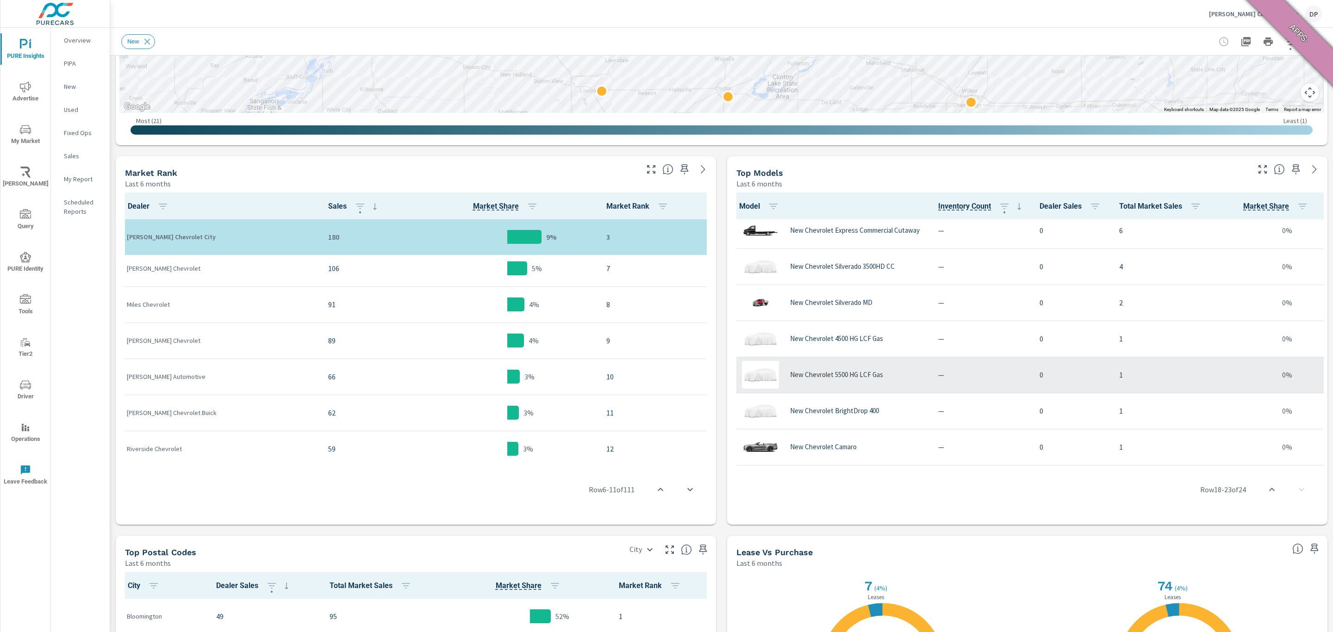
scroll to position [360, 0]
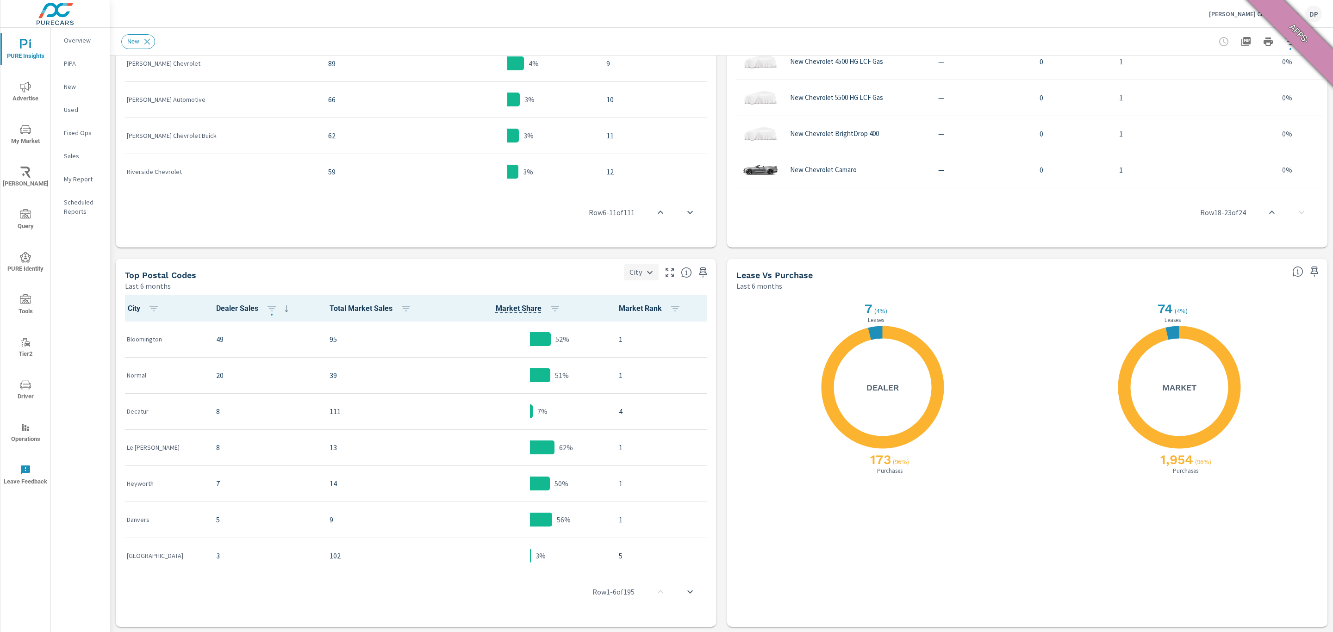
click at [634, 273] on body "PURE Insights Advertise My Market Riley AI Query PURE Identity Tools Tier2 Driv…" at bounding box center [666, 316] width 1333 height 632
click at [635, 281] on li "Postal Code & City" at bounding box center [655, 288] width 73 height 17
type input "Postal Code & City"
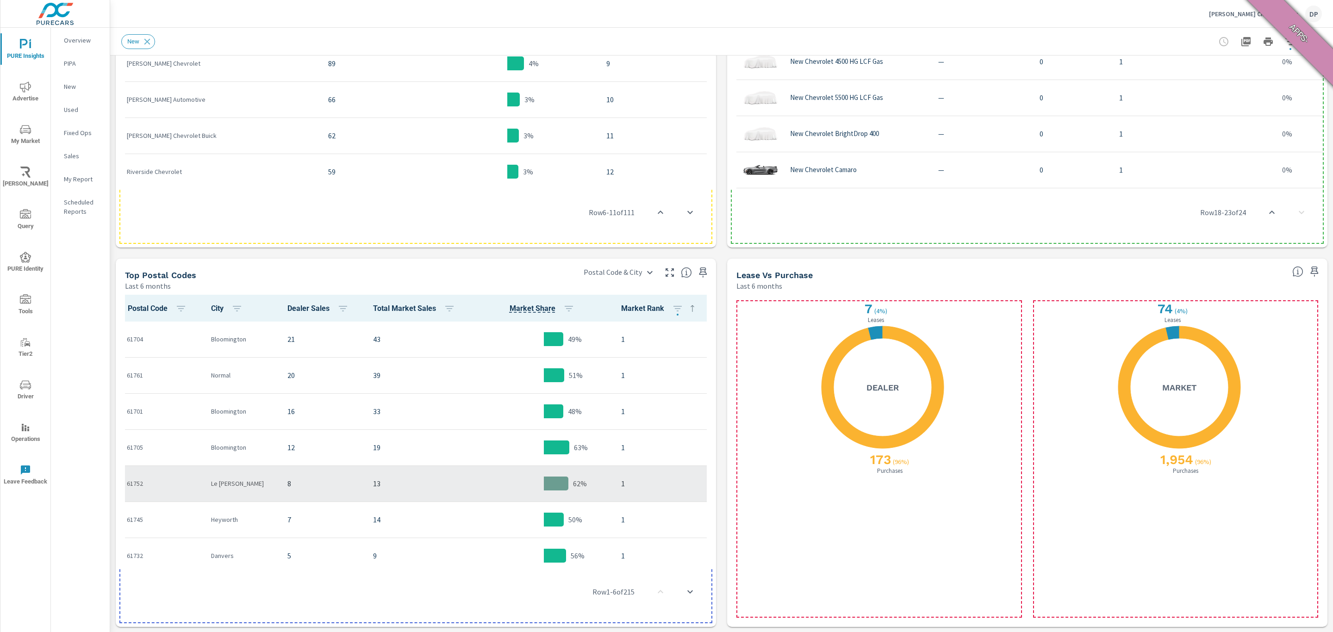
click at [148, 421] on div "61752" at bounding box center [161, 484] width 69 height 28
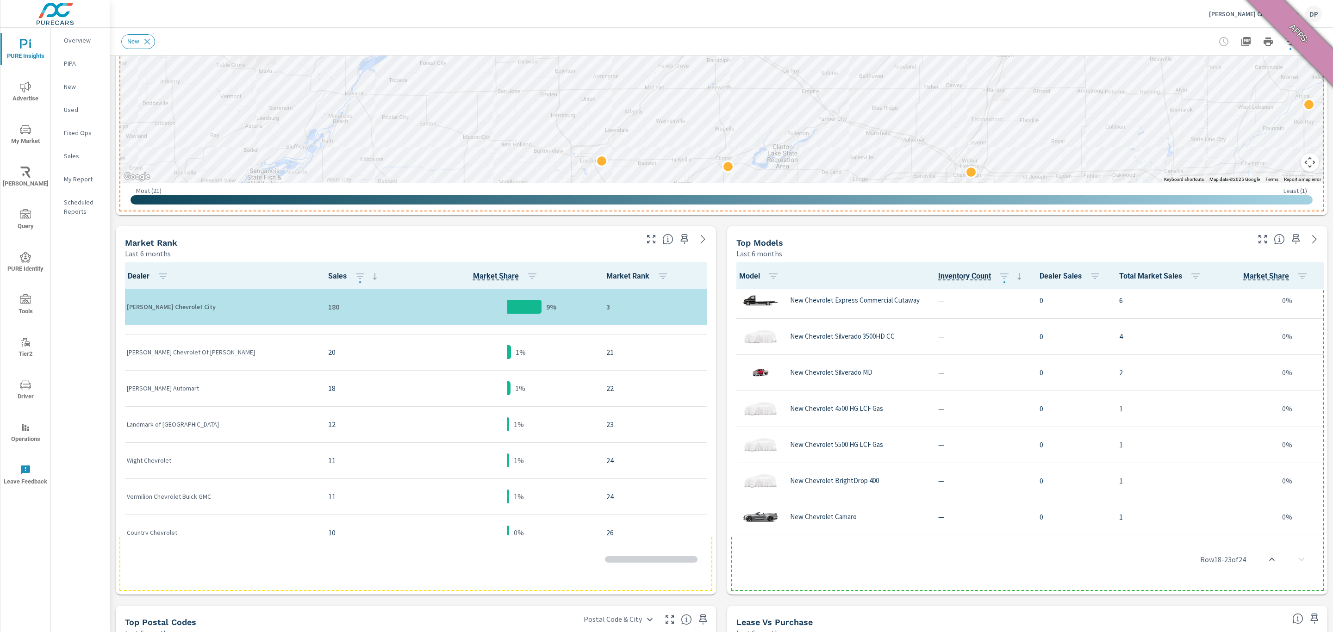
scroll to position [694, 0]
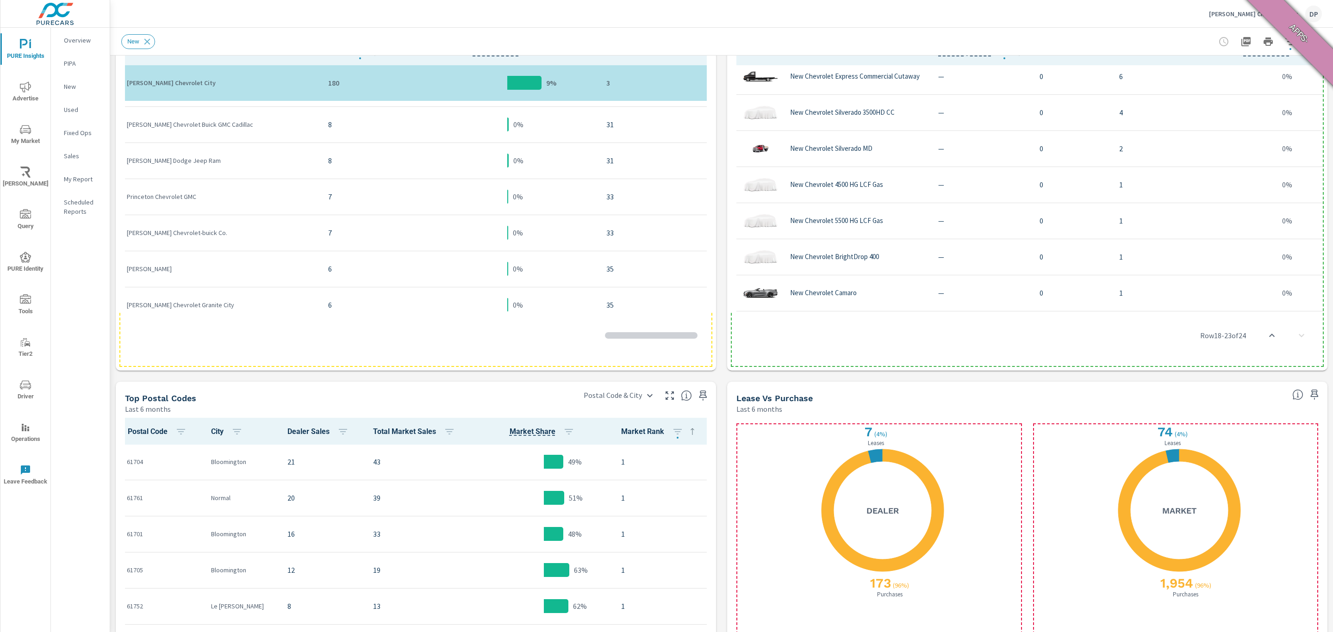
scroll to position [637, 0]
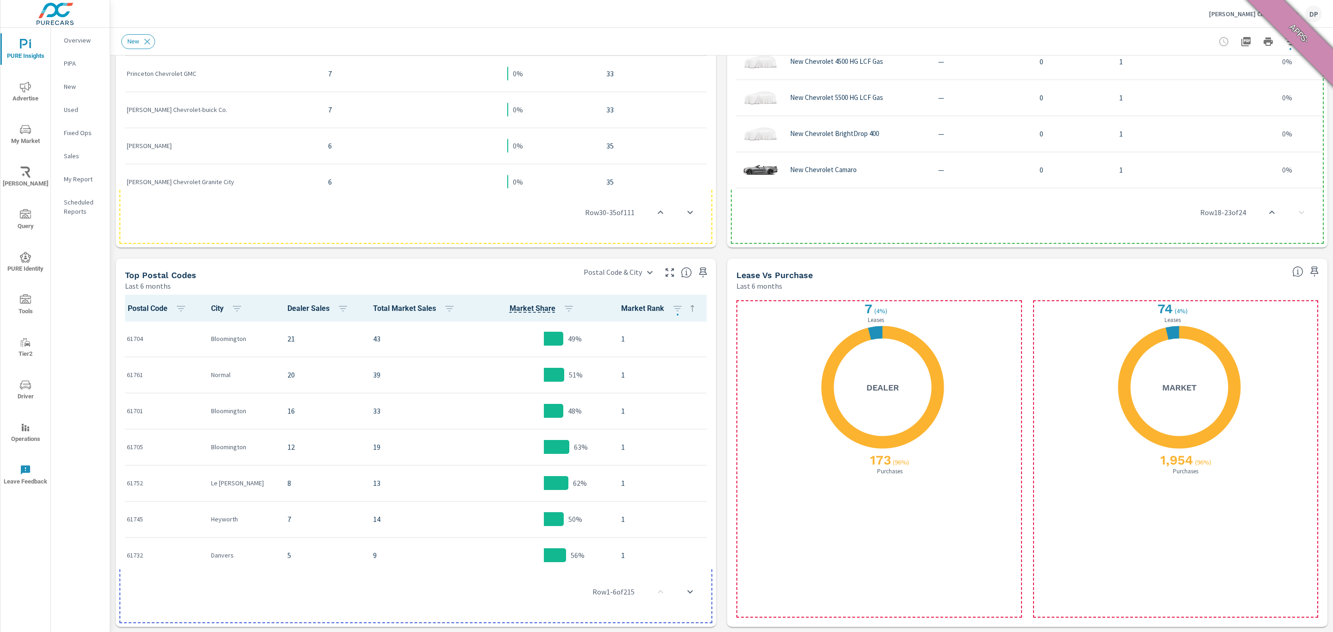
click at [218, 308] on span "City" at bounding box center [228, 308] width 35 height 11
click at [300, 268] on div "Top Postal Codes Last 6 months" at bounding box center [345, 275] width 459 height 33
click at [141, 307] on span "Postal Code" at bounding box center [159, 308] width 62 height 11
click at [214, 310] on span "City" at bounding box center [228, 308] width 35 height 11
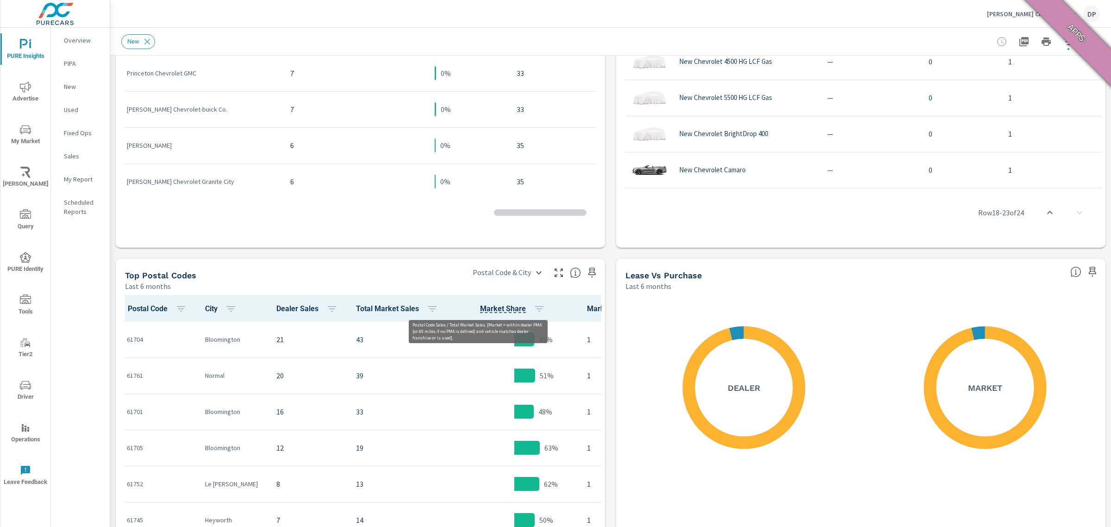
scroll to position [630, 0]
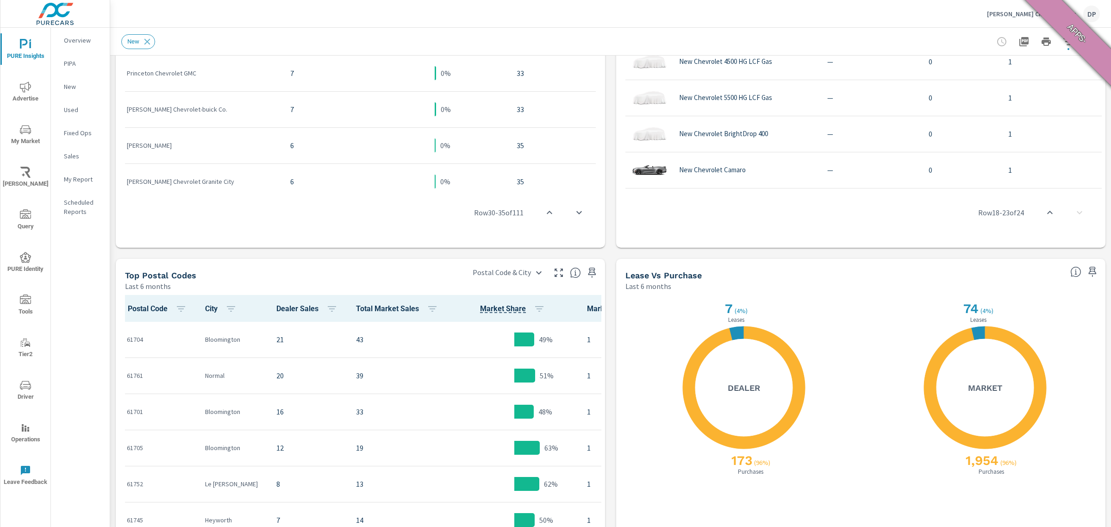
click at [402, 287] on div "Last 6 months" at bounding box center [292, 285] width 335 height 11
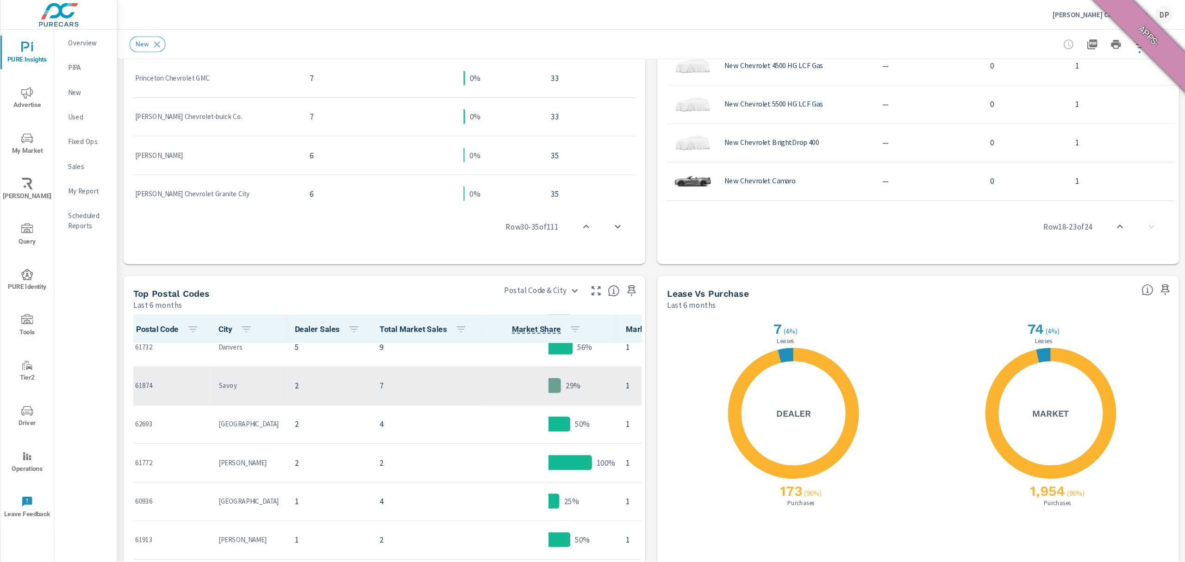
scroll to position [231, 0]
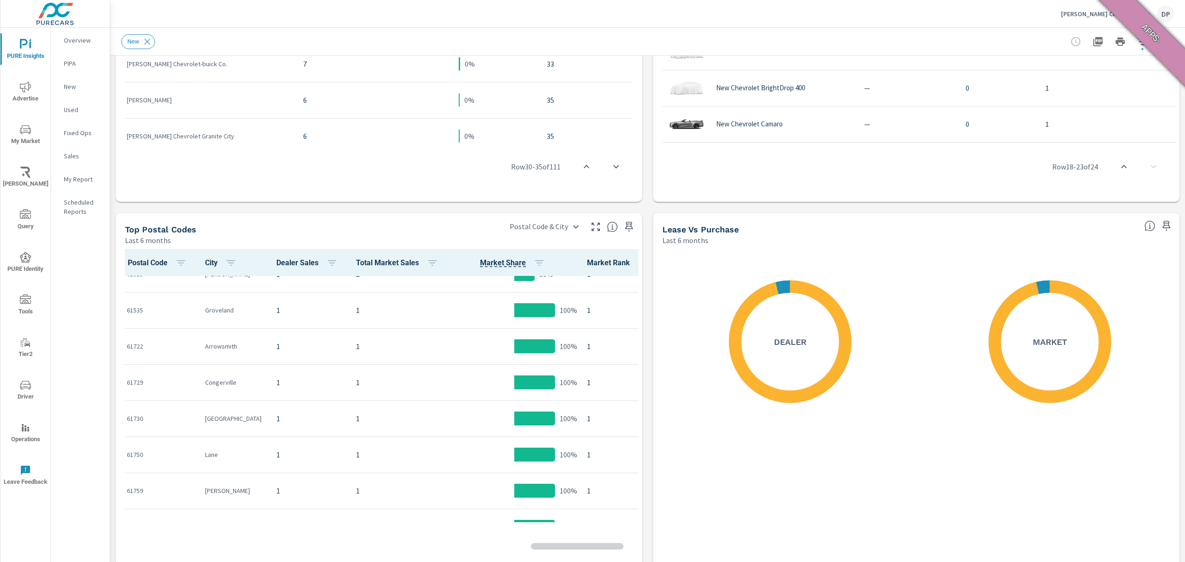
scroll to position [708, 0]
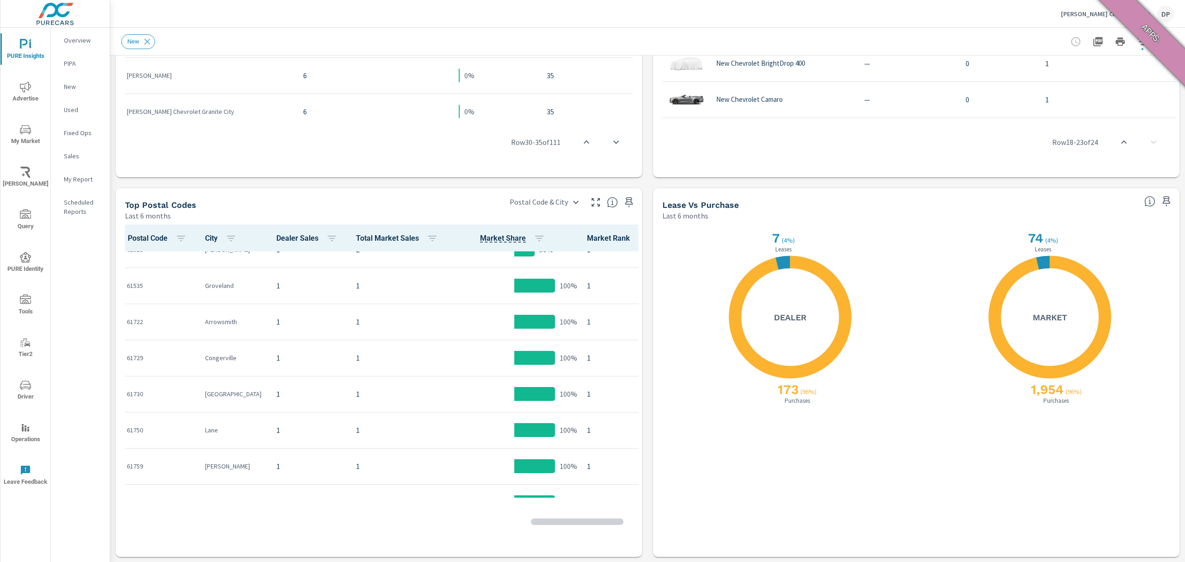
scroll to position [417, 21]
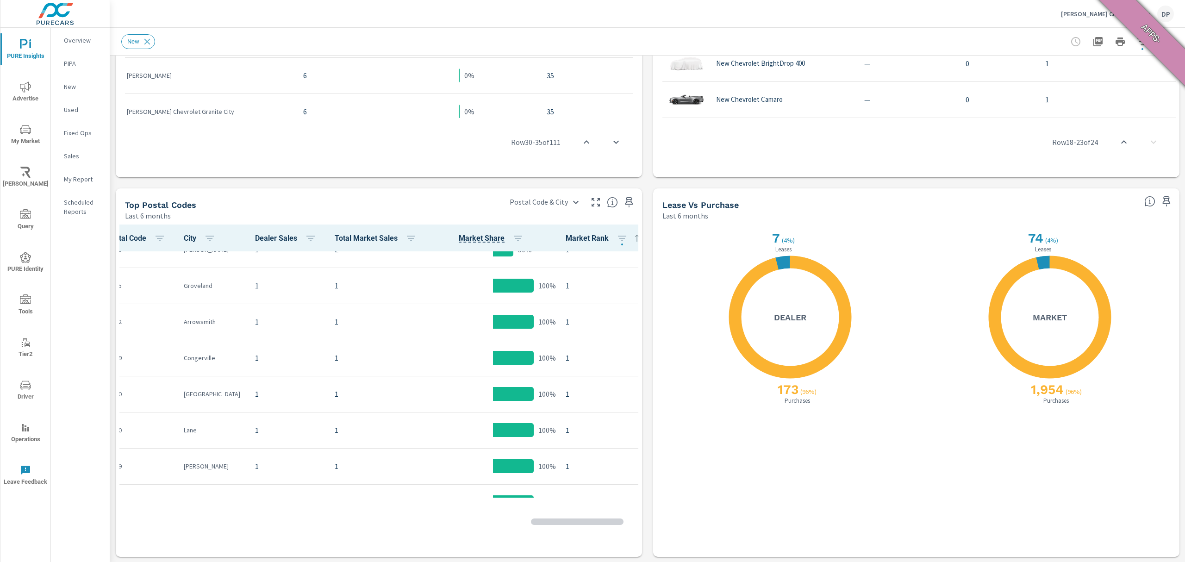
drag, startPoint x: 619, startPoint y: 492, endPoint x: 673, endPoint y: 489, distance: 54.2
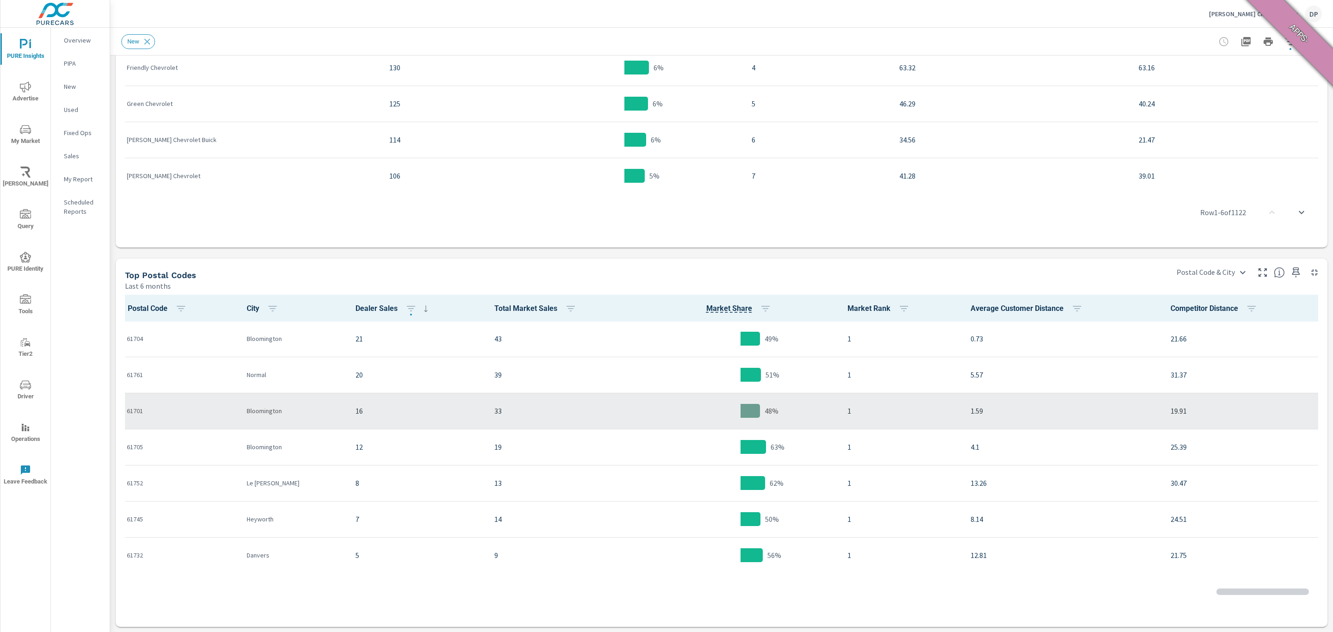
scroll to position [70, 0]
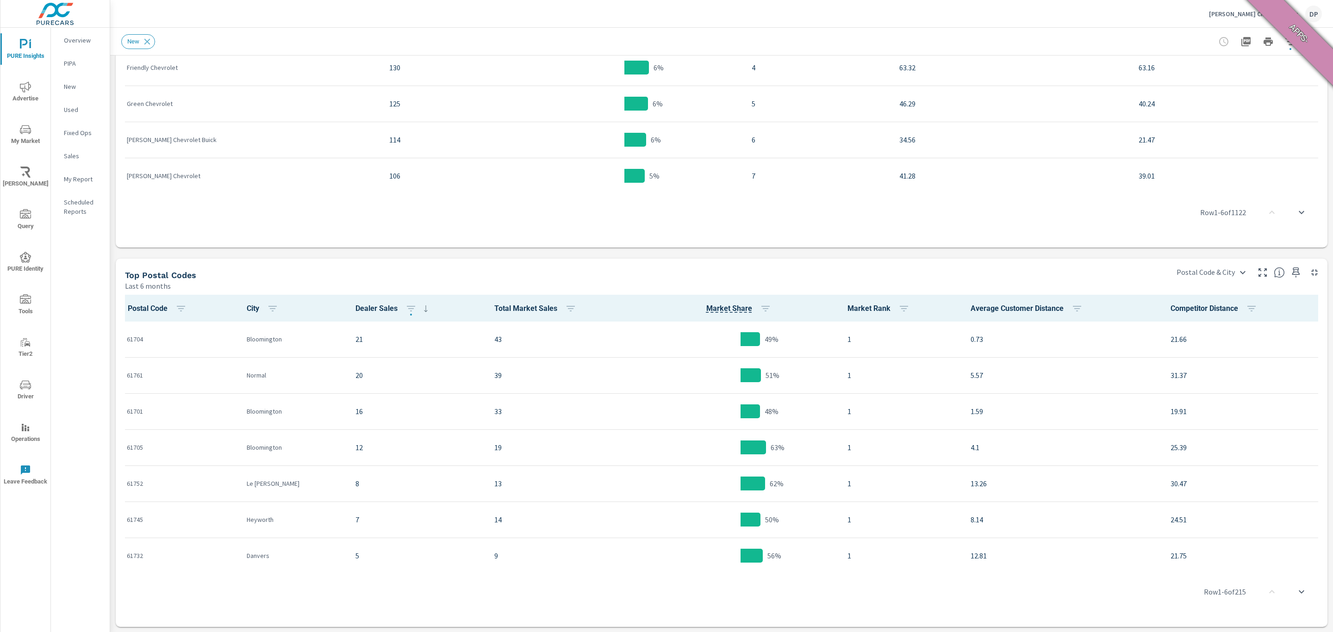
click at [139, 300] on th "Postal Code" at bounding box center [179, 308] width 120 height 27
click at [140, 308] on span "Postal Code" at bounding box center [159, 308] width 62 height 11
drag, startPoint x: 378, startPoint y: 250, endPoint x: 475, endPoint y: 566, distance: 329.7
click at [475, 566] on div "Row 1 - 6 of 215" at bounding box center [721, 592] width 1204 height 56
click at [1240, 6] on div "Leman's Chevrolet City DP" at bounding box center [1265, 14] width 113 height 17
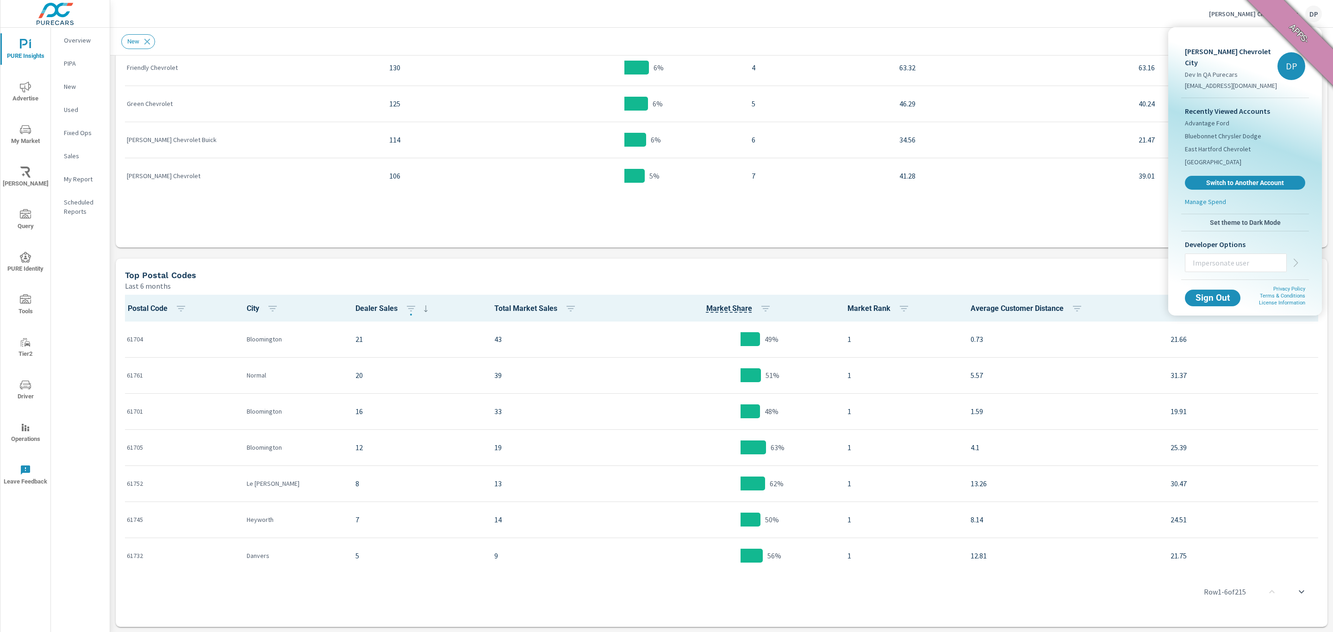
click at [252, 310] on div at bounding box center [666, 316] width 1333 height 632
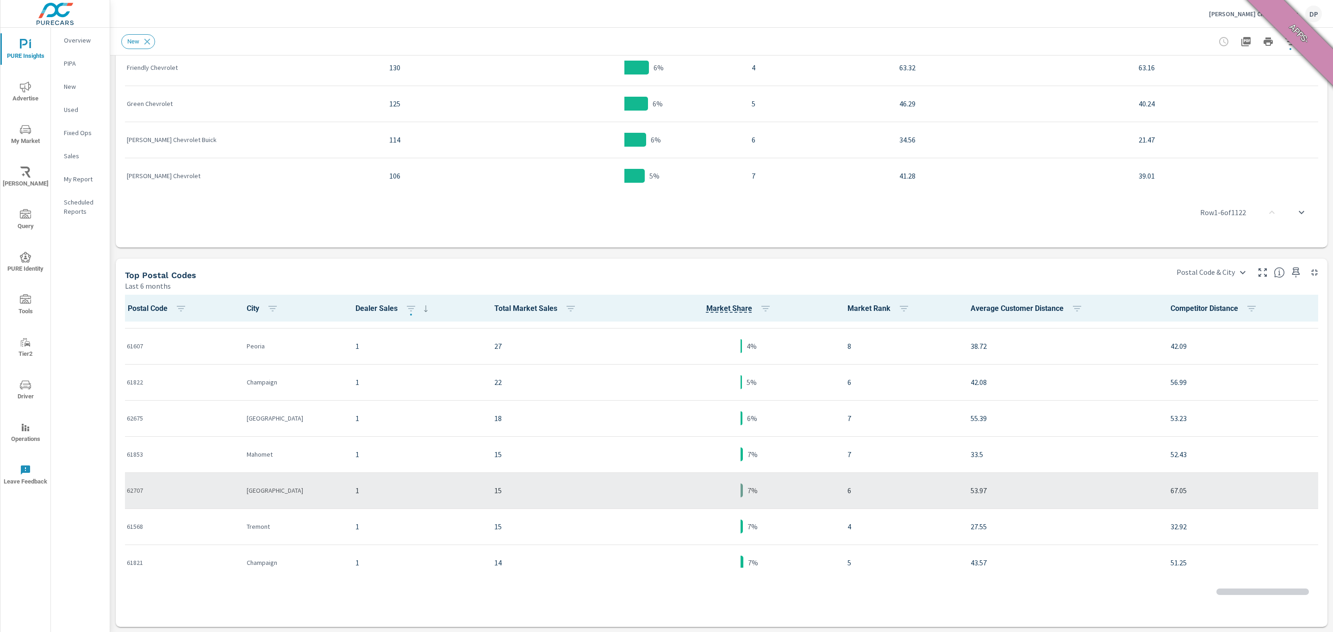
scroll to position [1180, 0]
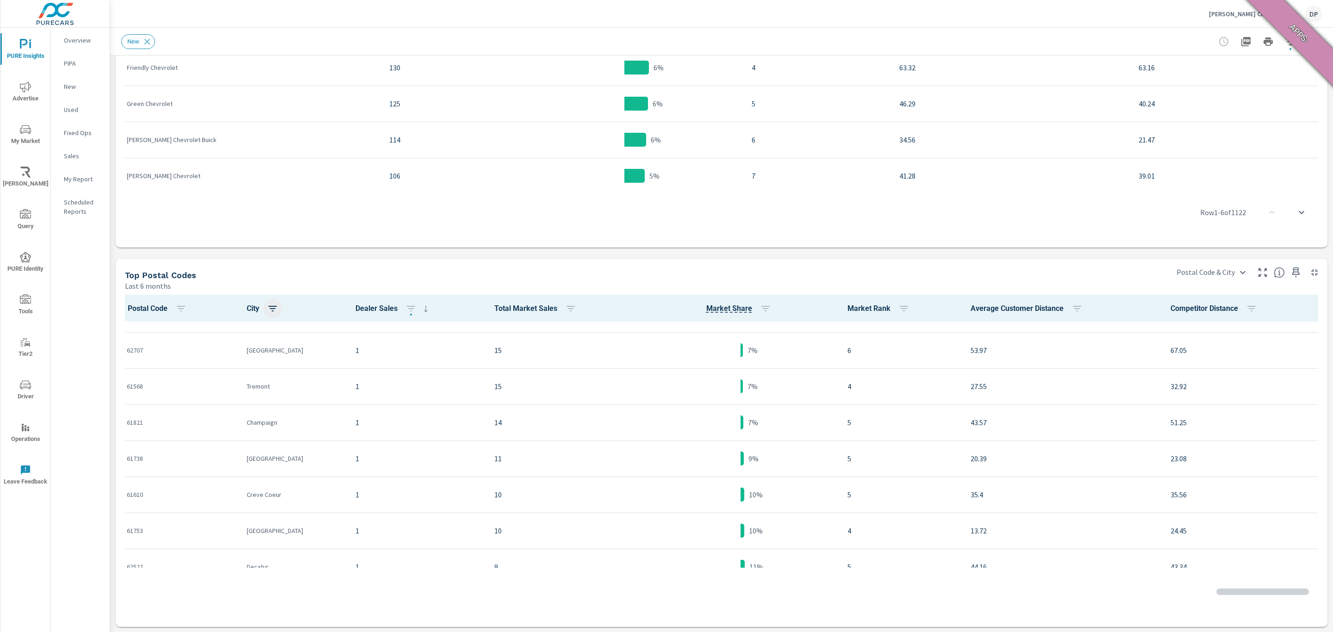
click at [273, 310] on icon "button" at bounding box center [272, 308] width 11 height 11
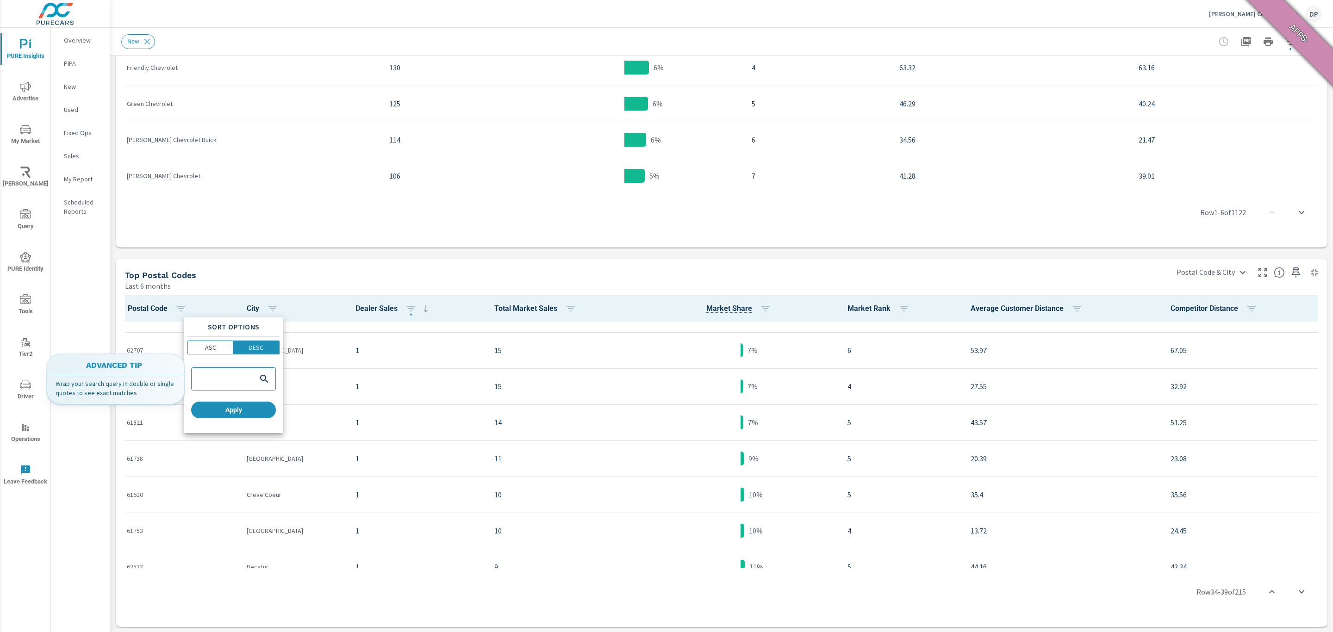
click at [227, 378] on input "search" at bounding box center [224, 379] width 62 height 9
type input "los"
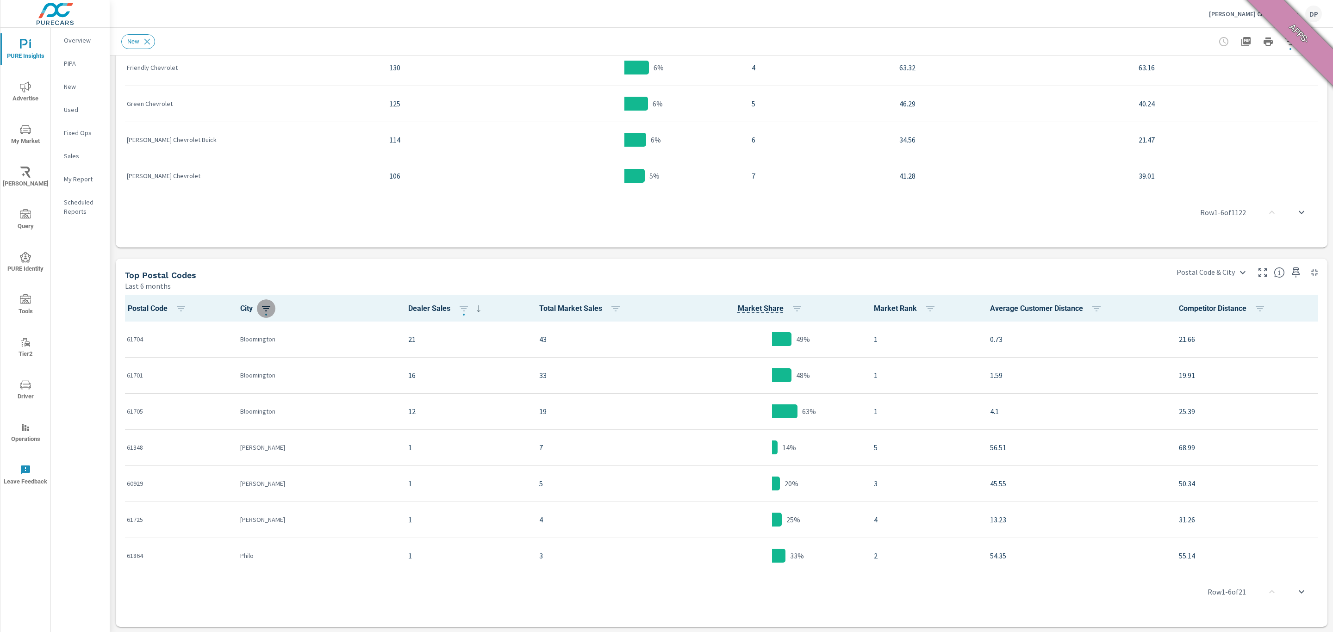
click at [272, 310] on icon "button" at bounding box center [266, 308] width 11 height 11
click at [221, 384] on div "los" at bounding box center [234, 379] width 84 height 22
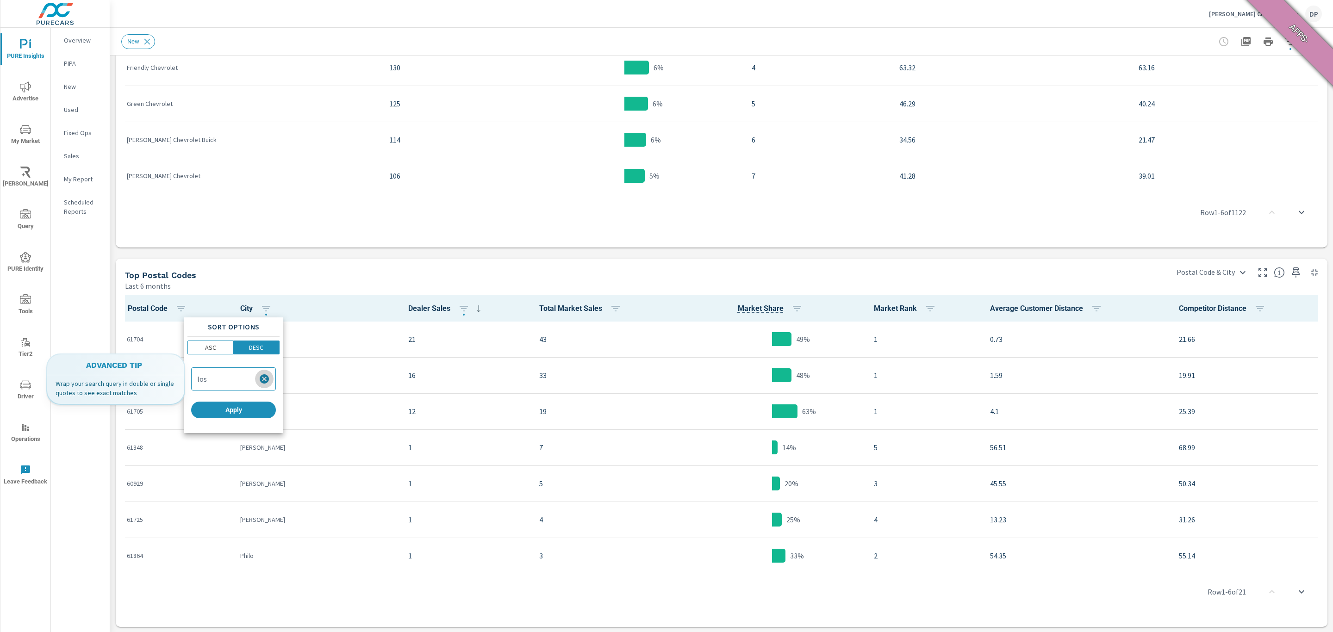
click at [265, 378] on icon "button" at bounding box center [264, 378] width 11 height 11
click at [231, 382] on input "search" at bounding box center [224, 379] width 62 height 9
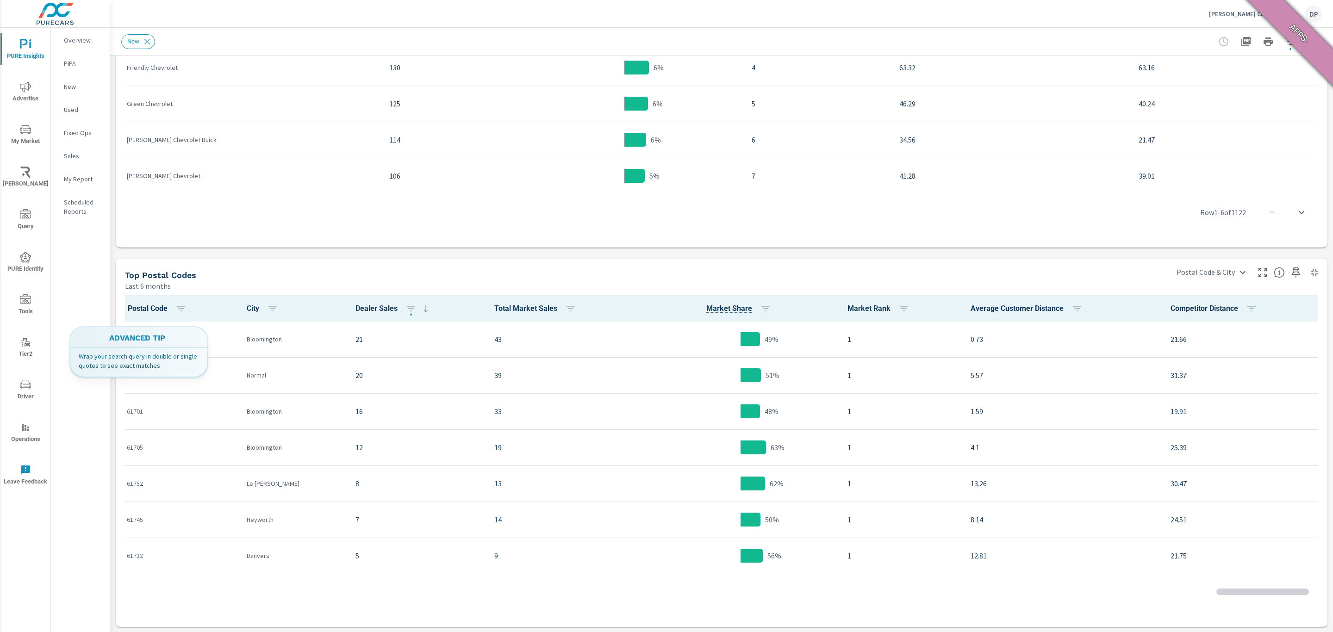
scroll to position [0, 0]
click at [274, 310] on icon "button" at bounding box center [272, 308] width 11 height 11
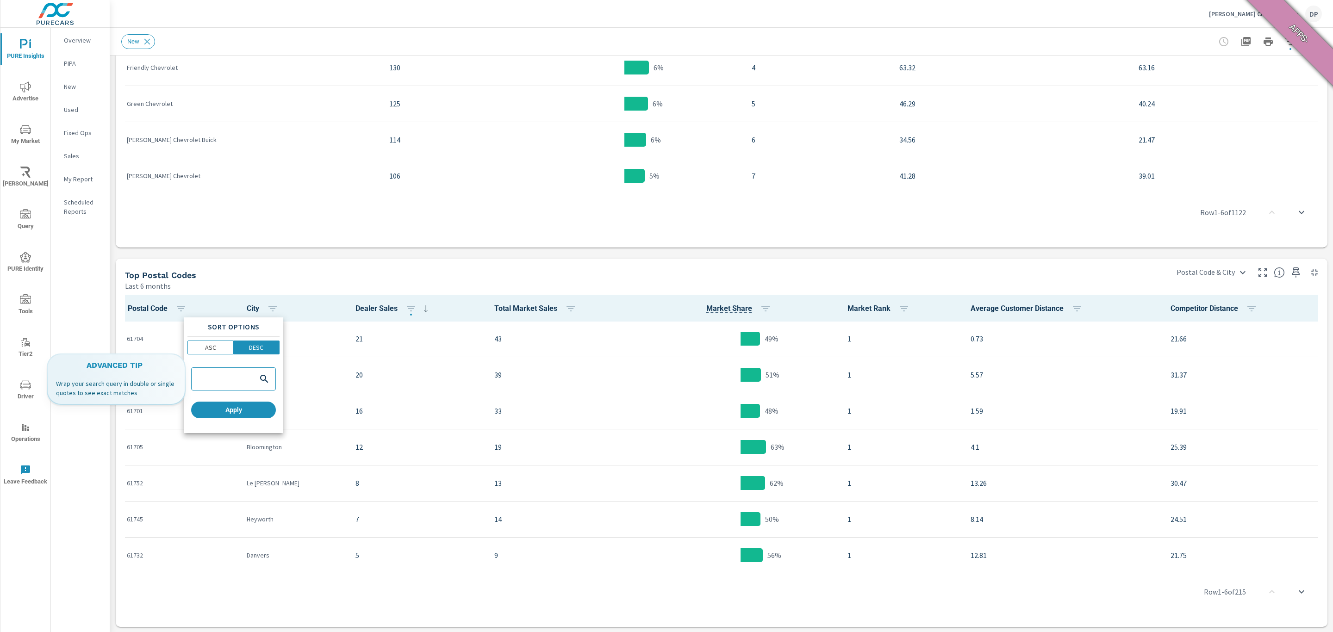
click at [224, 382] on input "search" at bounding box center [224, 379] width 62 height 9
type input "Los angeles"
click at [252, 403] on button "Apply" at bounding box center [233, 410] width 85 height 17
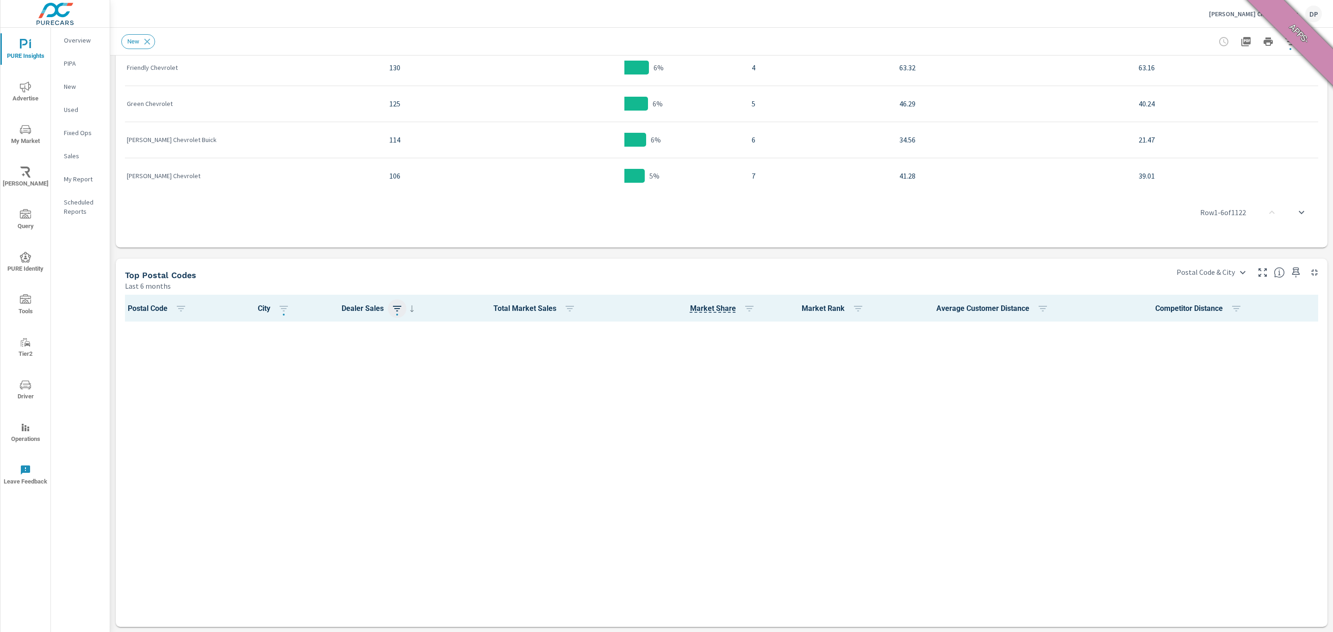
click at [388, 311] on button "button" at bounding box center [397, 308] width 19 height 19
click at [243, 328] on div at bounding box center [666, 316] width 1333 height 632
click at [281, 311] on icon "button" at bounding box center [283, 308] width 11 height 11
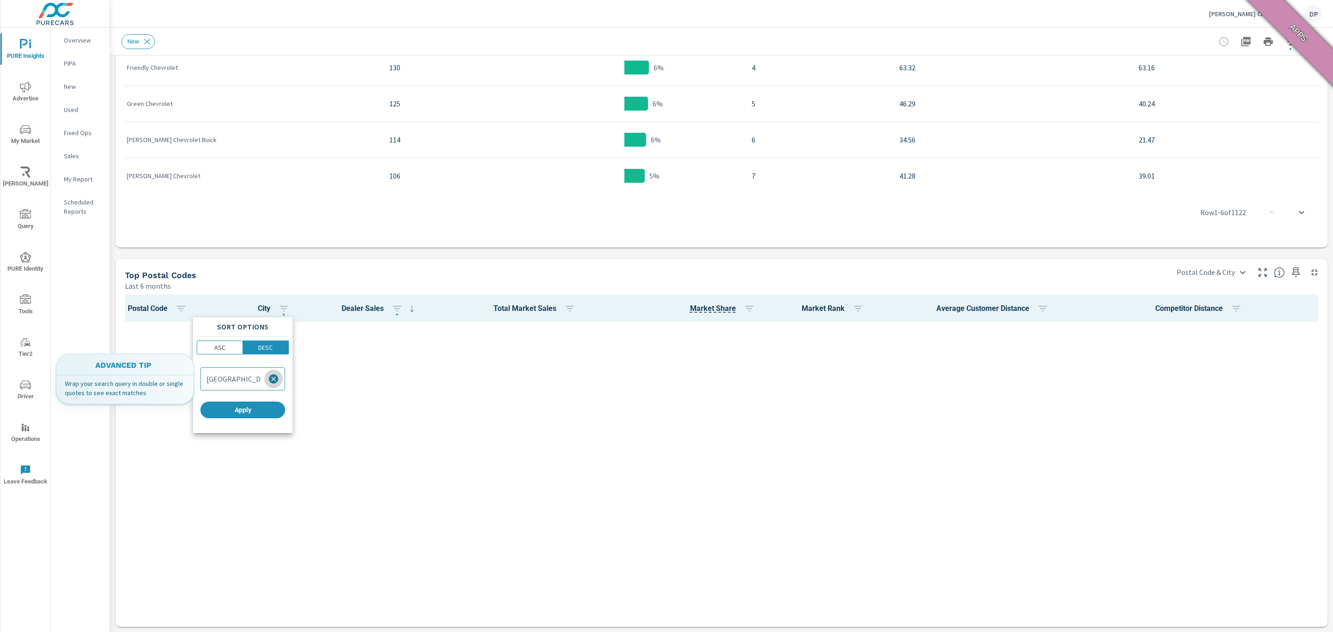
click at [271, 385] on button "button" at bounding box center [273, 379] width 19 height 19
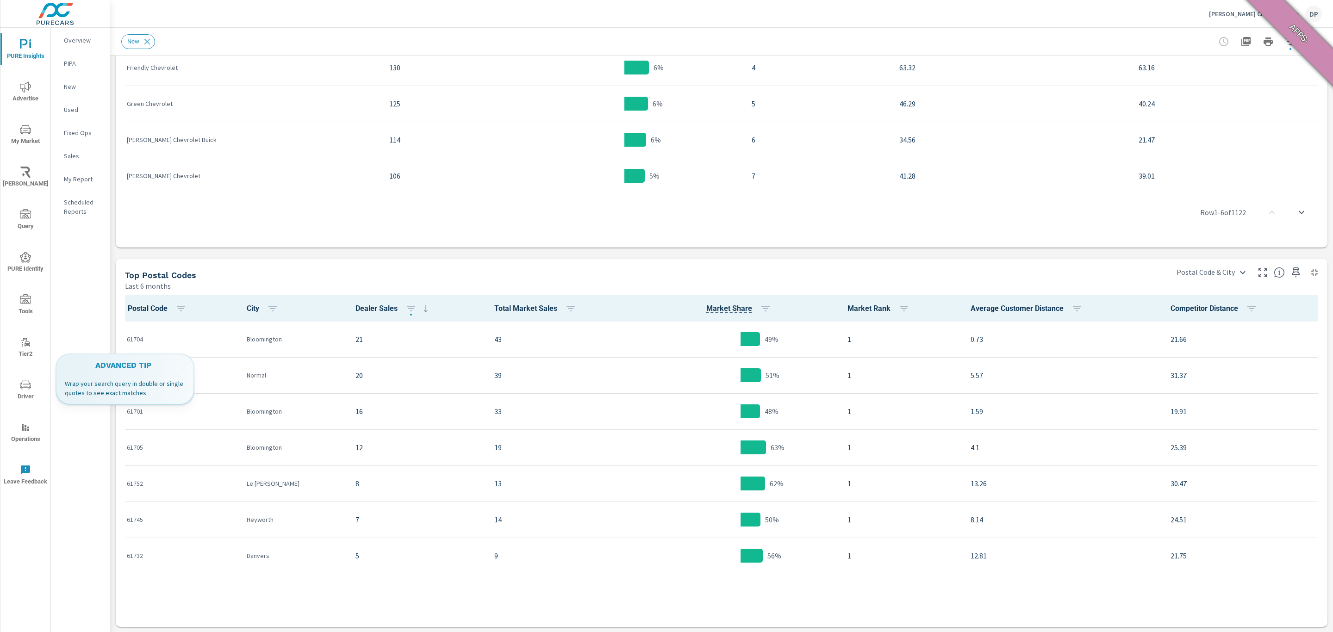
click at [239, 383] on div "Sort Options ASC DESC Apply" at bounding box center [255, 349] width 75 height 65
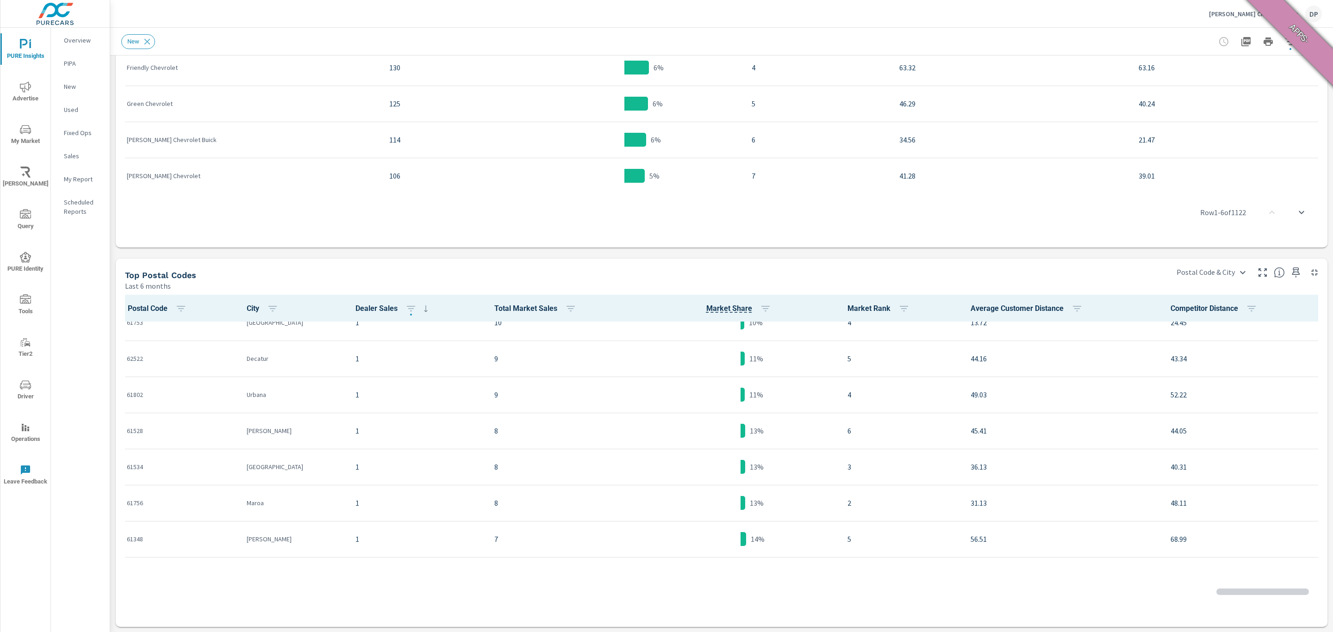
scroll to position [1787, 0]
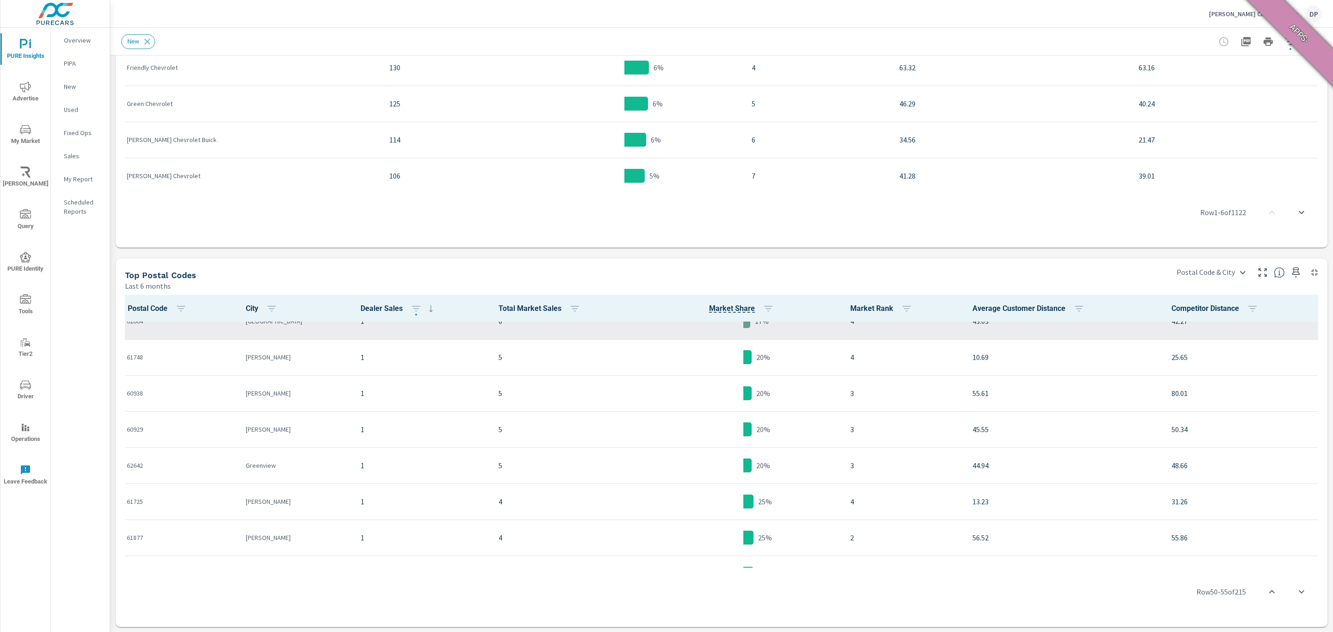
click at [131, 326] on p "62664" at bounding box center [179, 321] width 104 height 9
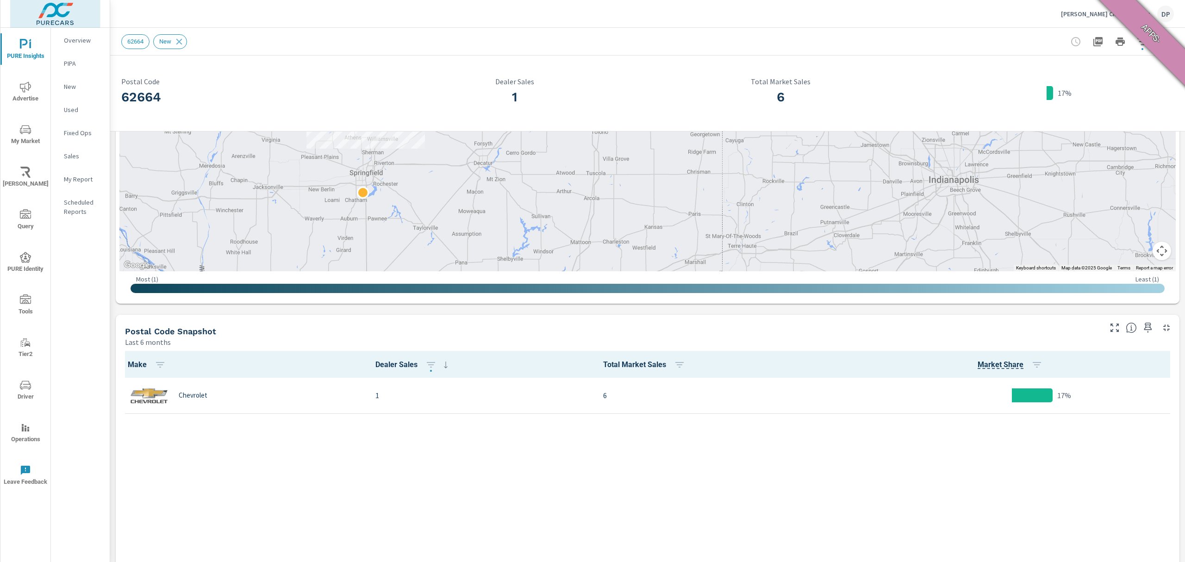
scroll to position [278, 0]
click at [818, 438] on div "Make Dealer Sales Total Market Sales Market Share Chevrolet 1 6 17%" at bounding box center [647, 502] width 1056 height 302
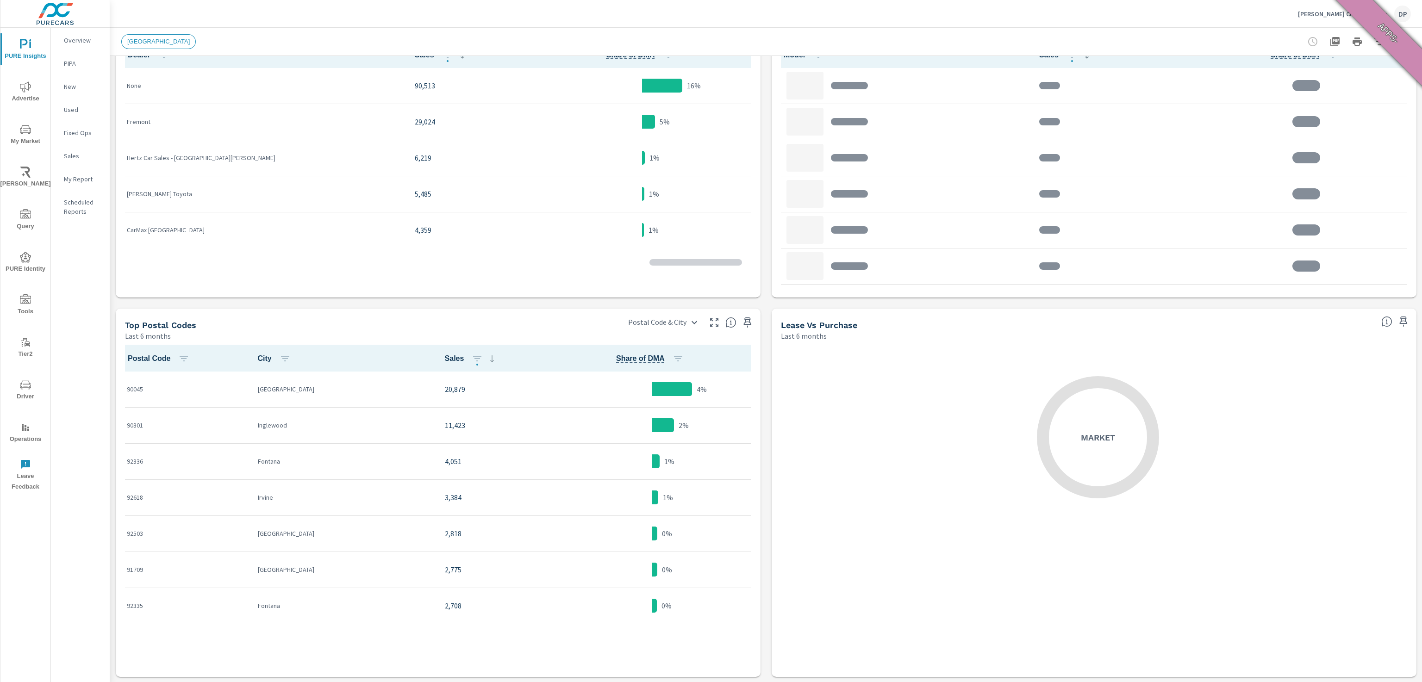
scroll to position [0, 0]
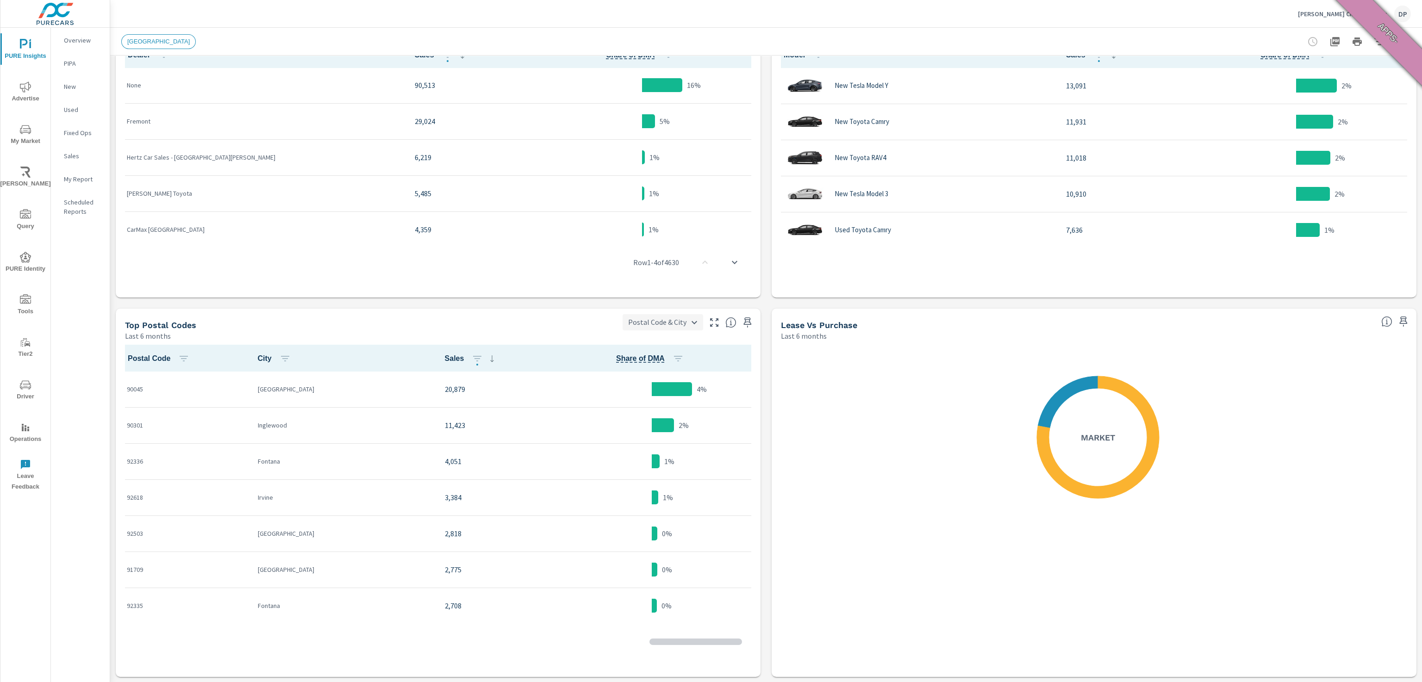
click at [677, 320] on body "PURE Insights Advertise My Market [PERSON_NAME] Query PURE Identity Tools Tier2…" at bounding box center [711, 341] width 1422 height 682
click at [677, 320] on div at bounding box center [711, 341] width 1422 height 682
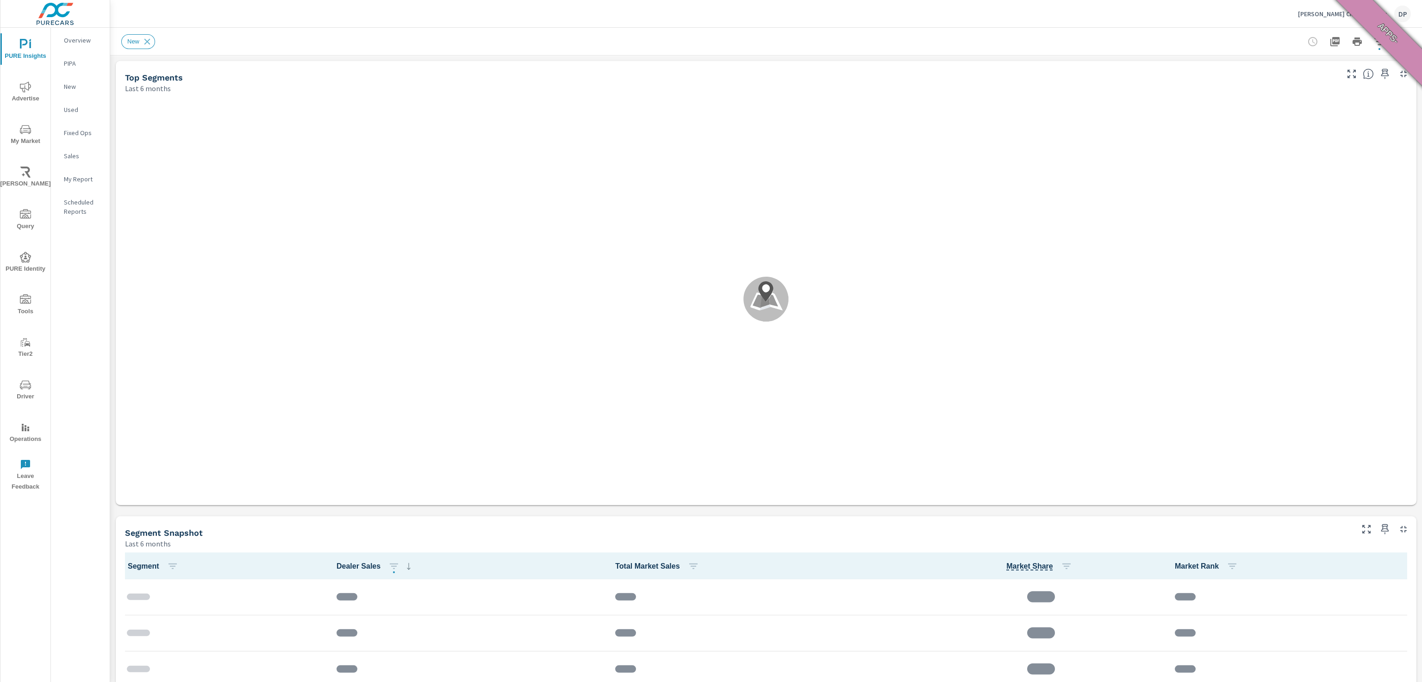
scroll to position [0, 0]
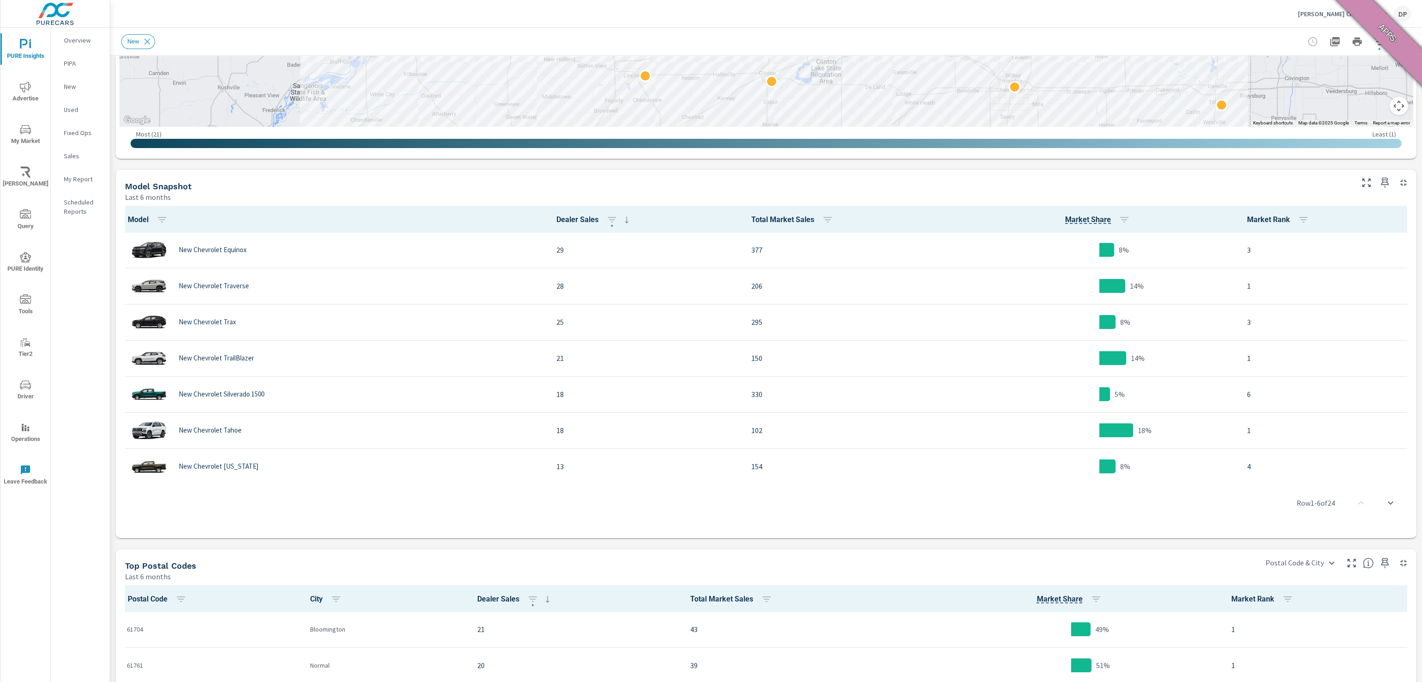
scroll to position [587, 0]
